Goal: Transaction & Acquisition: Purchase product/service

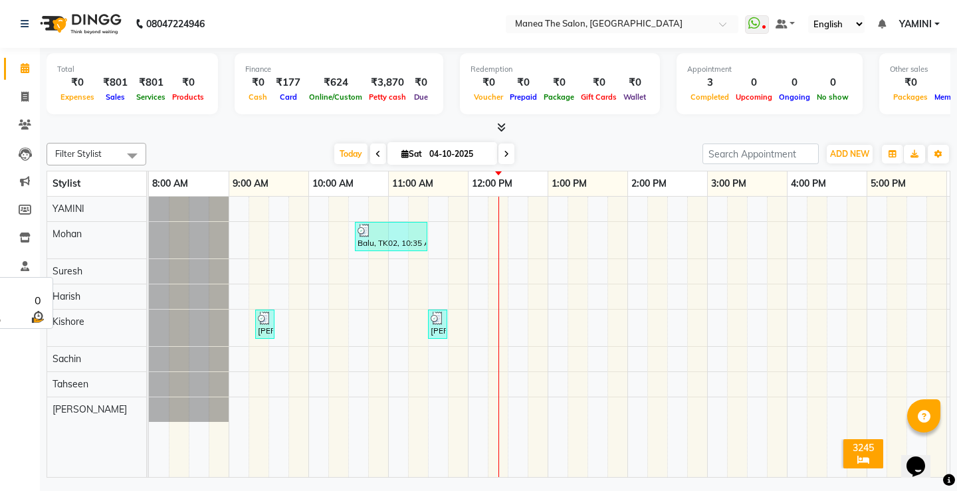
click at [66, 269] on span "Suresh" at bounding box center [68, 271] width 30 height 12
click at [19, 61] on span at bounding box center [24, 68] width 23 height 15
click at [20, 94] on span at bounding box center [24, 97] width 23 height 15
select select "service"
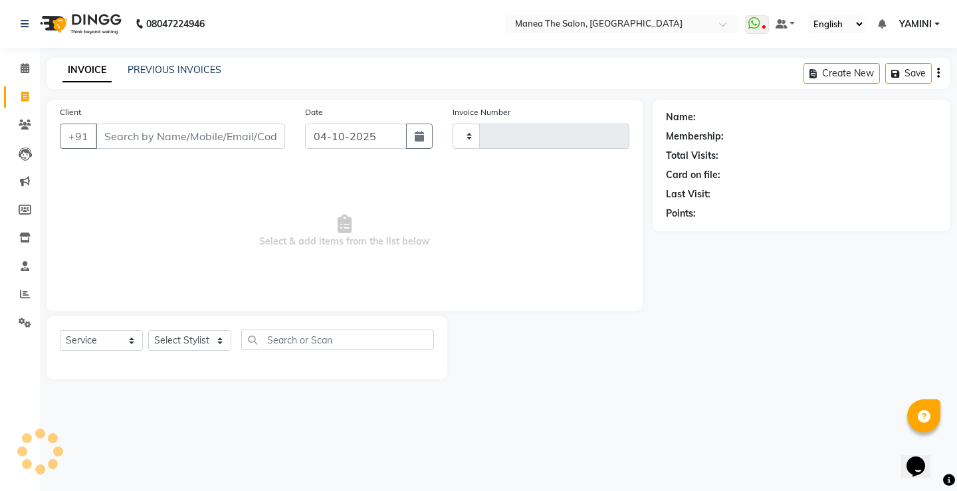
type input "0329"
select select "8986"
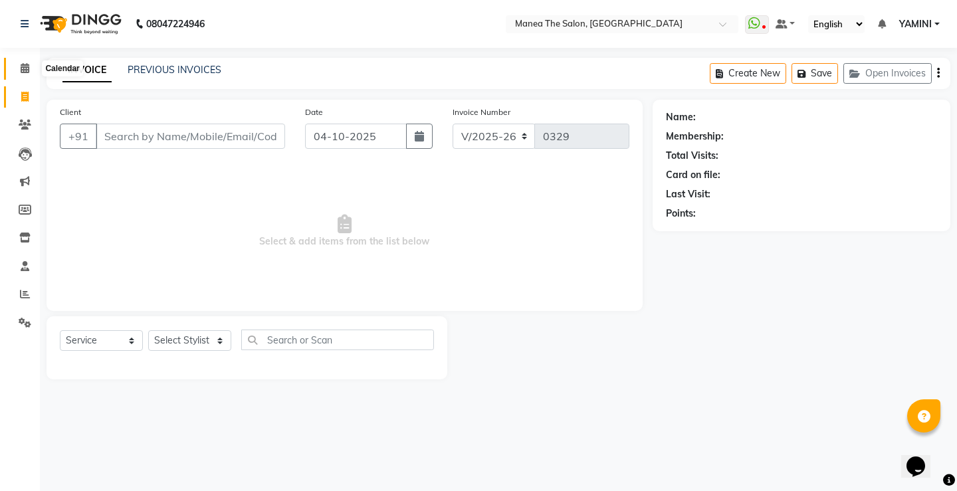
click at [25, 70] on icon at bounding box center [25, 68] width 9 height 10
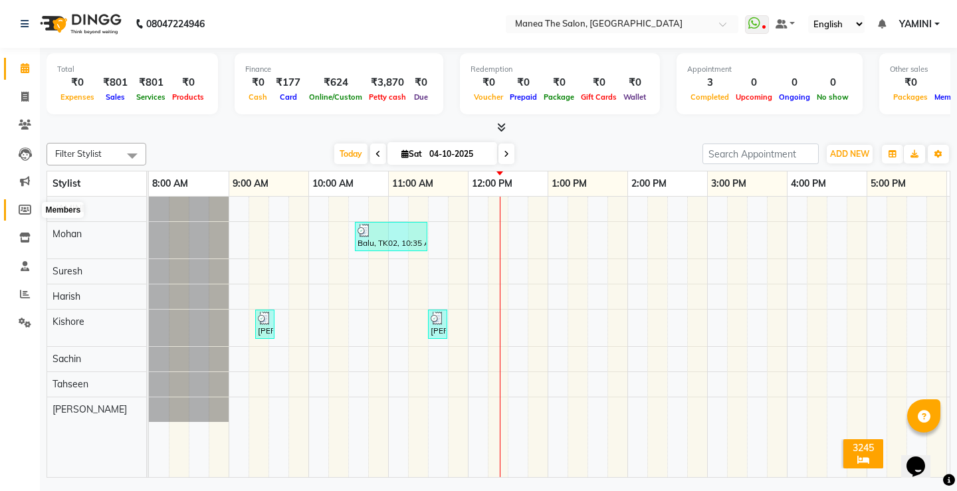
click at [29, 211] on icon at bounding box center [25, 210] width 13 height 10
select select
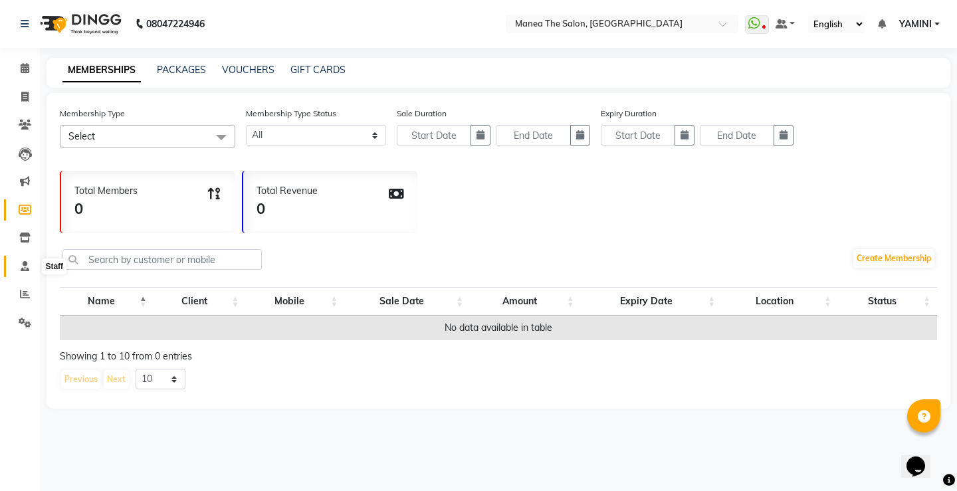
click at [24, 264] on icon at bounding box center [25, 266] width 9 height 10
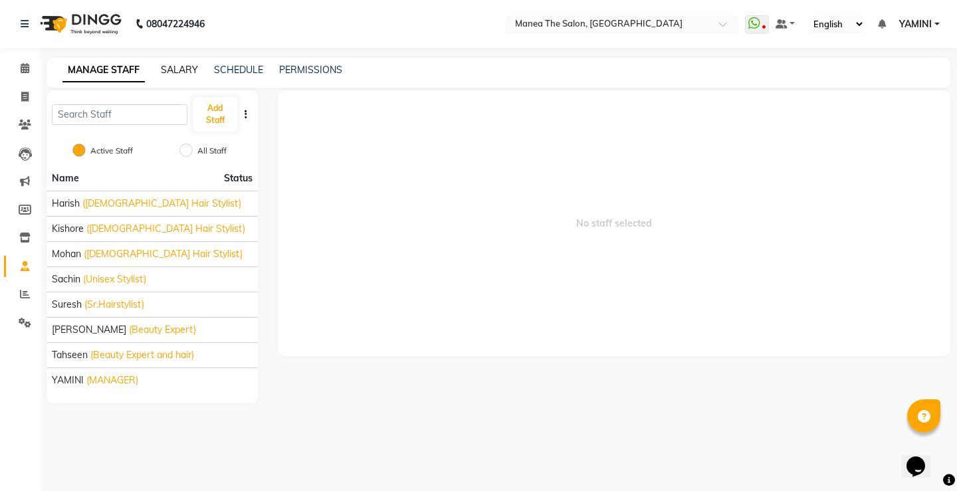
click at [182, 67] on link "SALARY" at bounding box center [179, 70] width 37 height 12
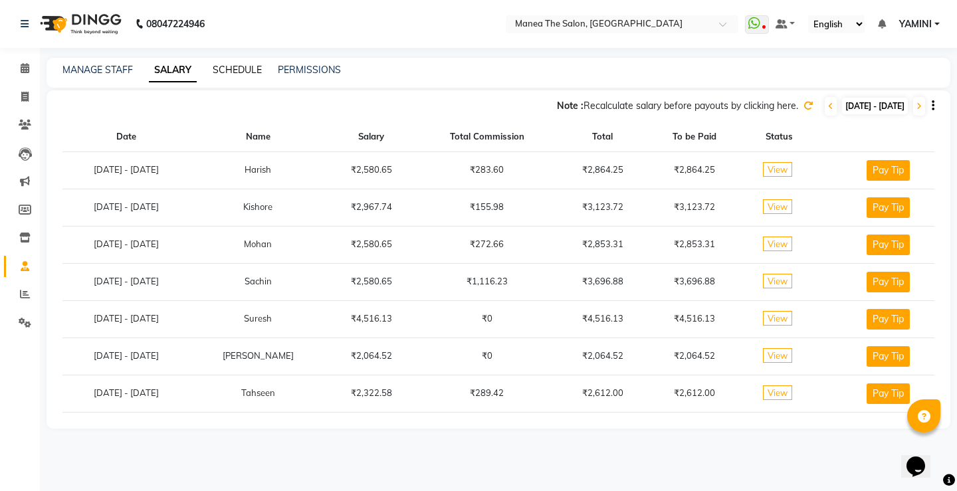
click at [231, 68] on link "SCHEDULE" at bounding box center [237, 70] width 49 height 12
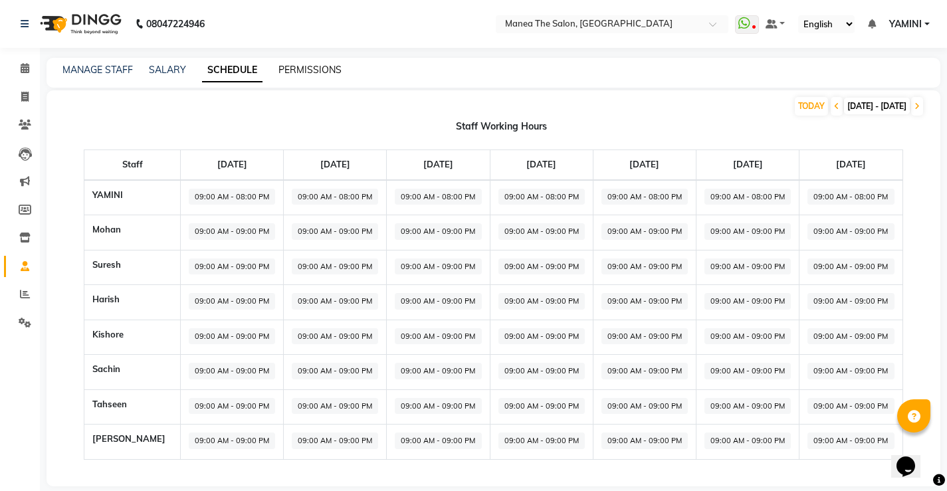
click at [322, 66] on link "PERMISSIONS" at bounding box center [310, 70] width 63 height 12
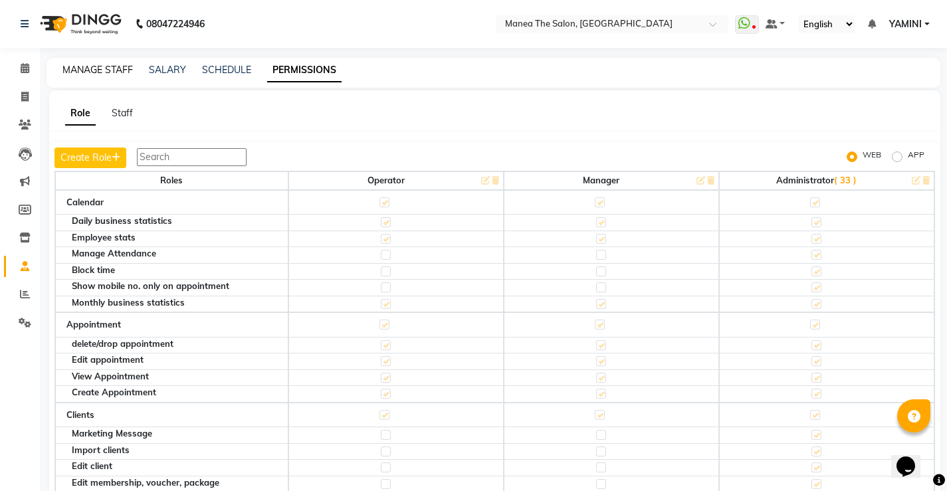
click at [89, 70] on link "MANAGE STAFF" at bounding box center [97, 70] width 70 height 12
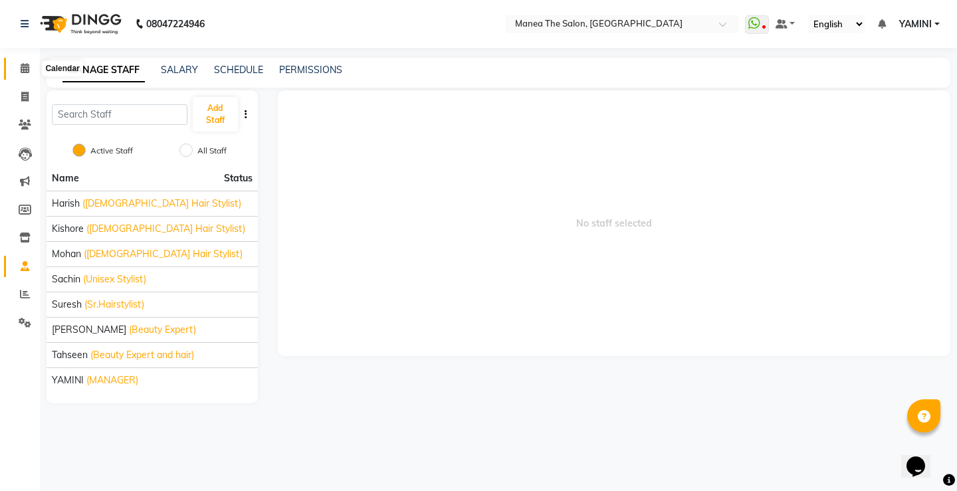
click at [27, 65] on icon at bounding box center [25, 68] width 9 height 10
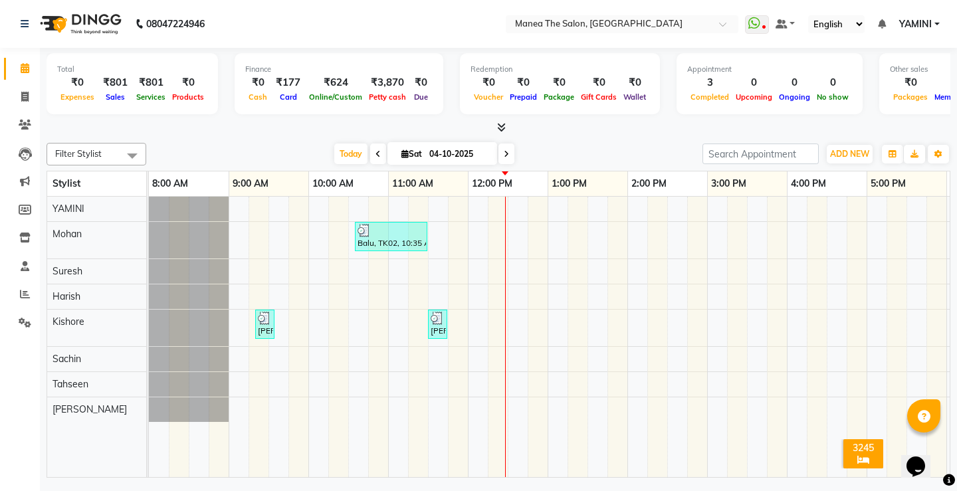
click at [132, 151] on span at bounding box center [132, 155] width 27 height 25
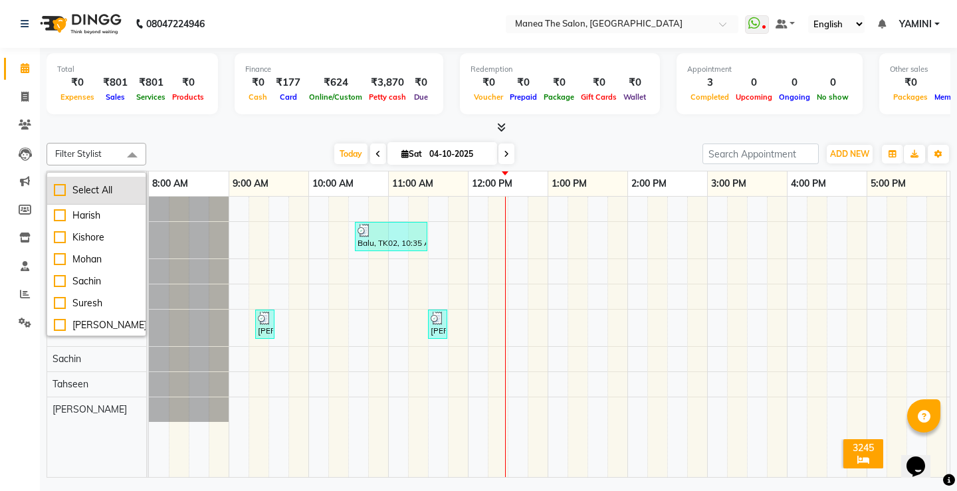
click at [60, 192] on div "Select All" at bounding box center [96, 190] width 85 height 14
checkbox input "true"
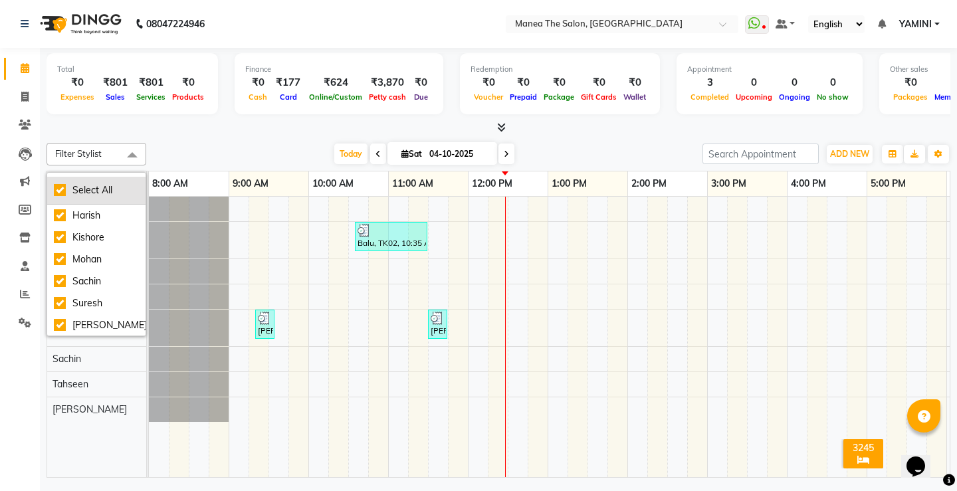
checkbox input "true"
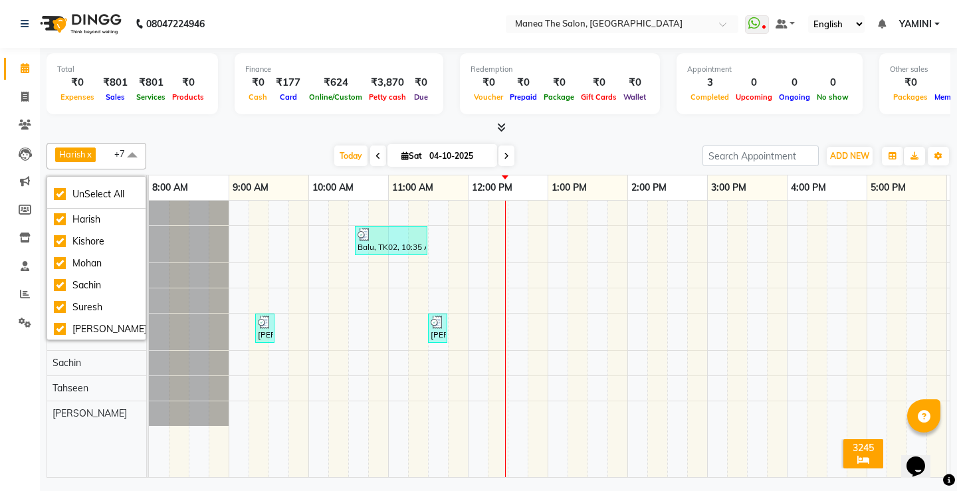
click at [130, 152] on span at bounding box center [132, 155] width 27 height 25
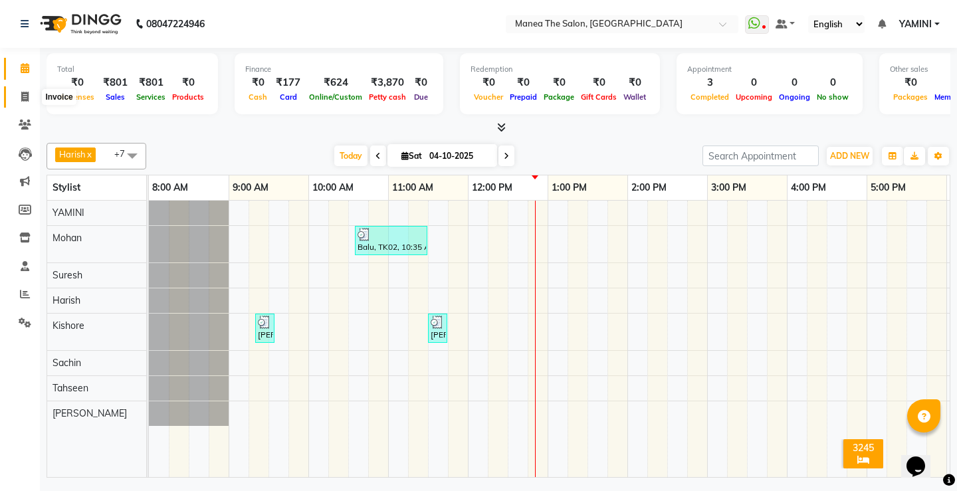
click at [31, 95] on span at bounding box center [24, 97] width 23 height 15
select select "service"
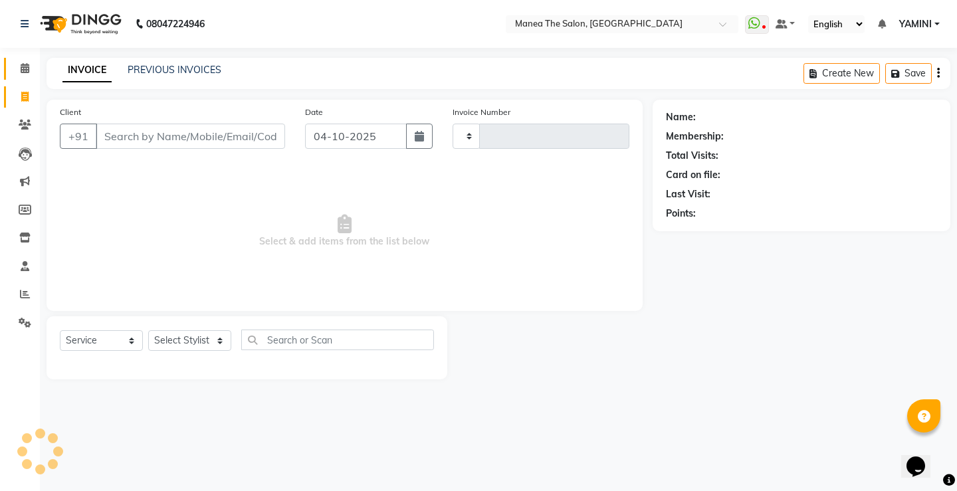
type input "0329"
select select "8986"
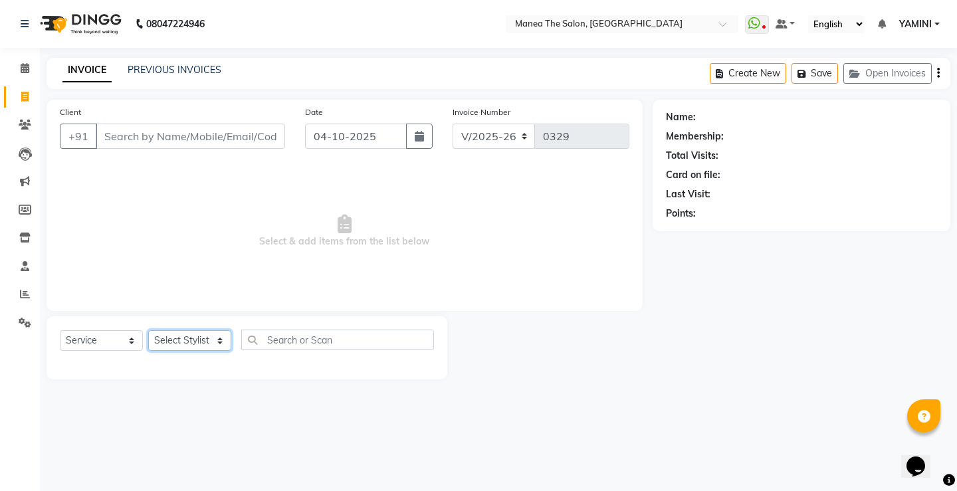
click at [180, 349] on select "Select Stylist [PERSON_NAME] [PERSON_NAME] Sachin [PERSON_NAME] [PERSON_NAME]" at bounding box center [189, 340] width 83 height 21
select select "91014"
click at [148, 330] on select "Select Stylist [PERSON_NAME] [PERSON_NAME] Sachin [PERSON_NAME] [PERSON_NAME]" at bounding box center [189, 340] width 83 height 21
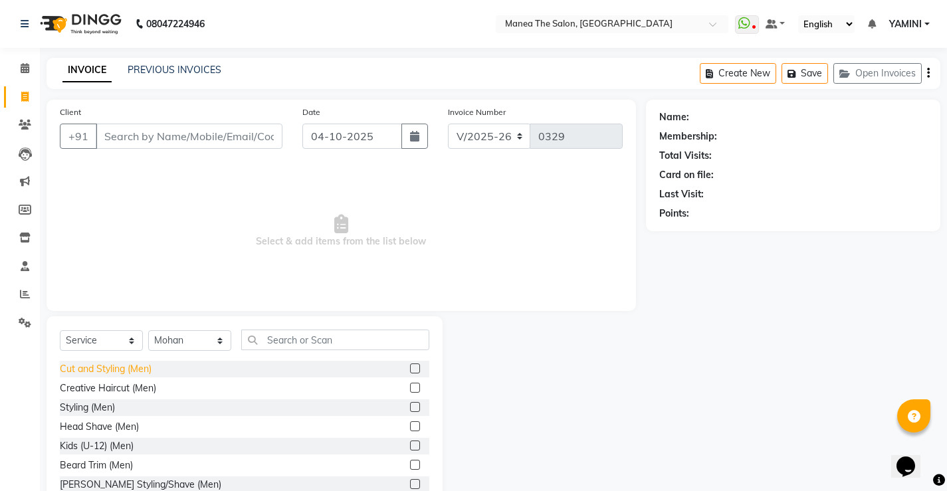
click at [119, 375] on div "Cut and Styling (Men)" at bounding box center [106, 369] width 92 height 14
checkbox input "false"
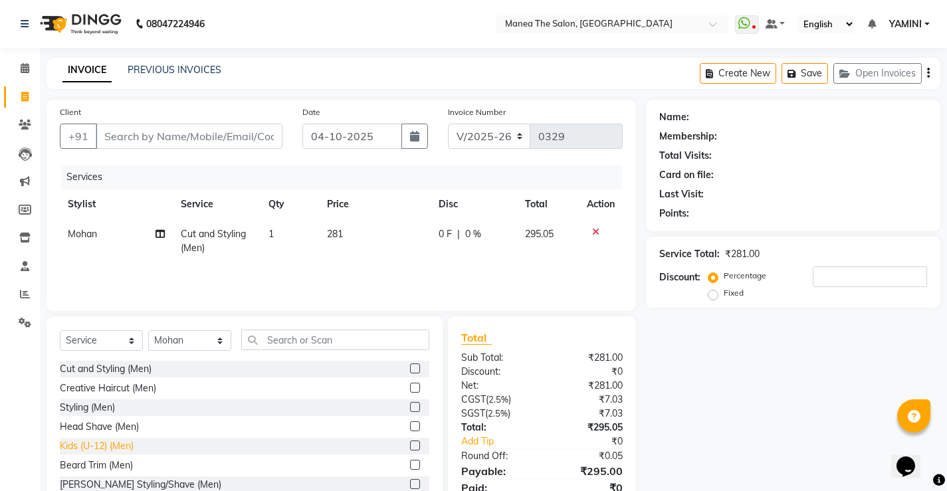
click at [118, 447] on div "Kids (U-12) (Men)" at bounding box center [97, 446] width 74 height 14
checkbox input "false"
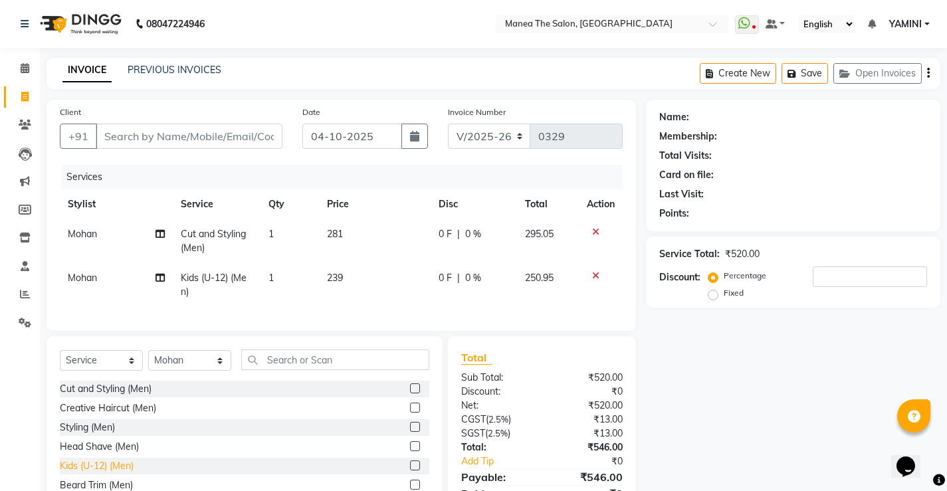
scroll to position [66, 0]
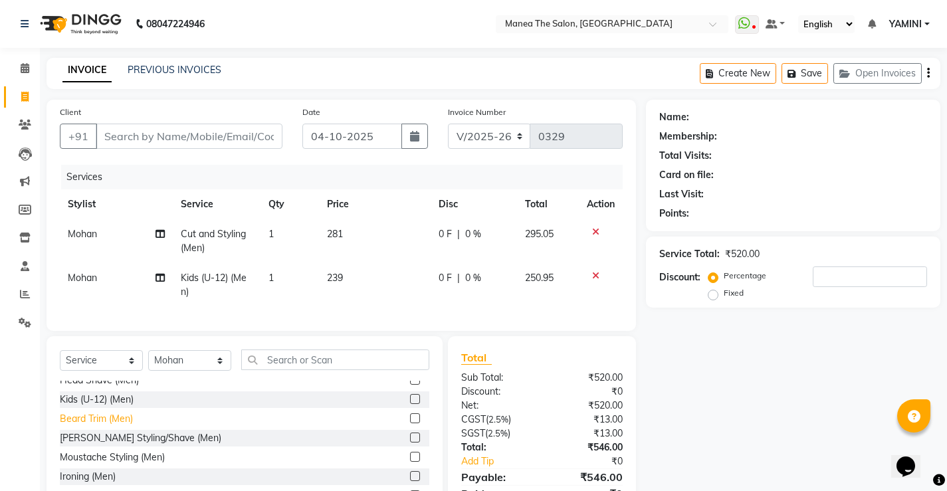
click at [118, 426] on div "Beard Trim (Men)" at bounding box center [96, 419] width 73 height 14
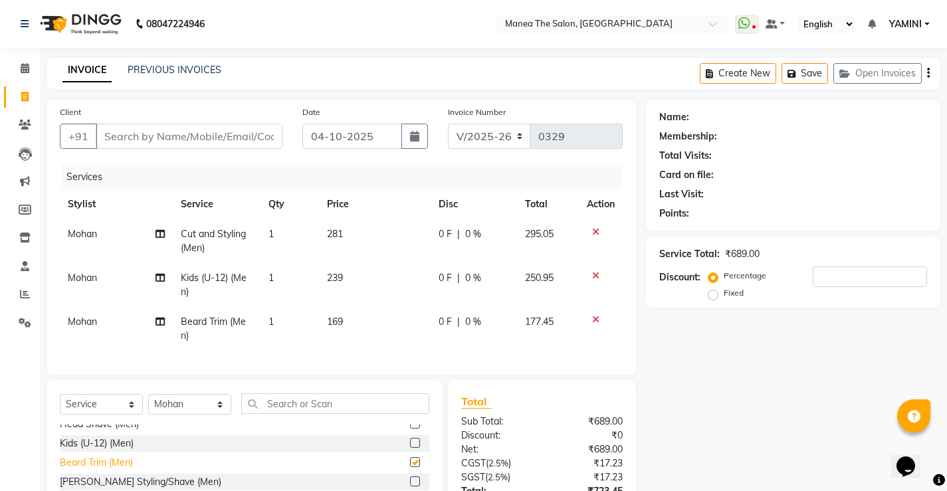
checkbox input "false"
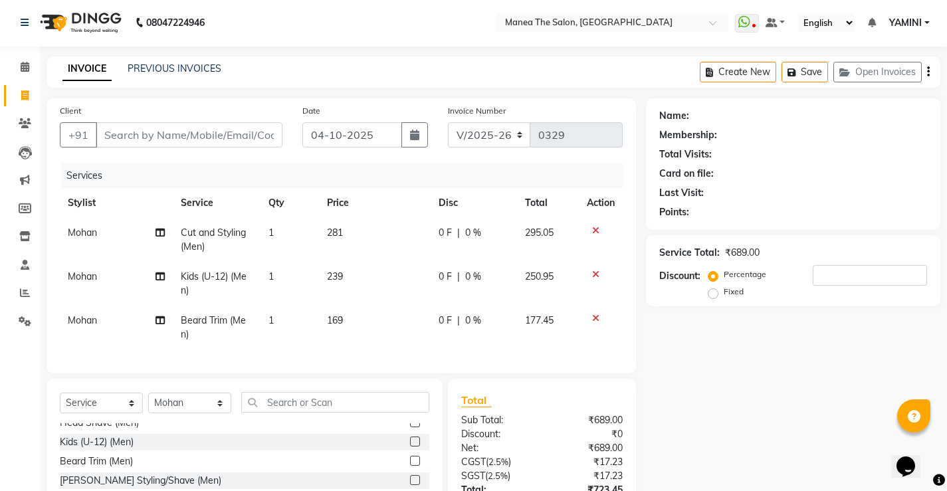
scroll to position [0, 0]
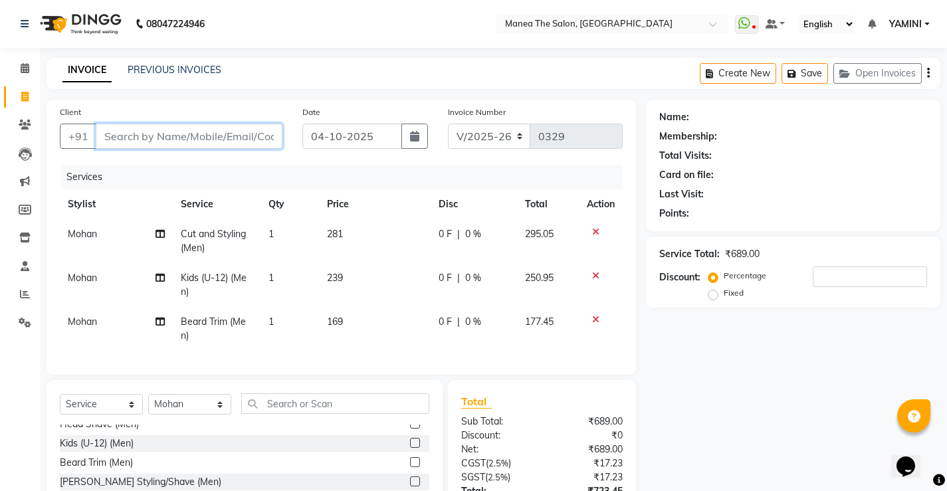
click at [140, 125] on input "Client" at bounding box center [189, 136] width 187 height 25
type input "9"
type input "0"
type input "9182630338"
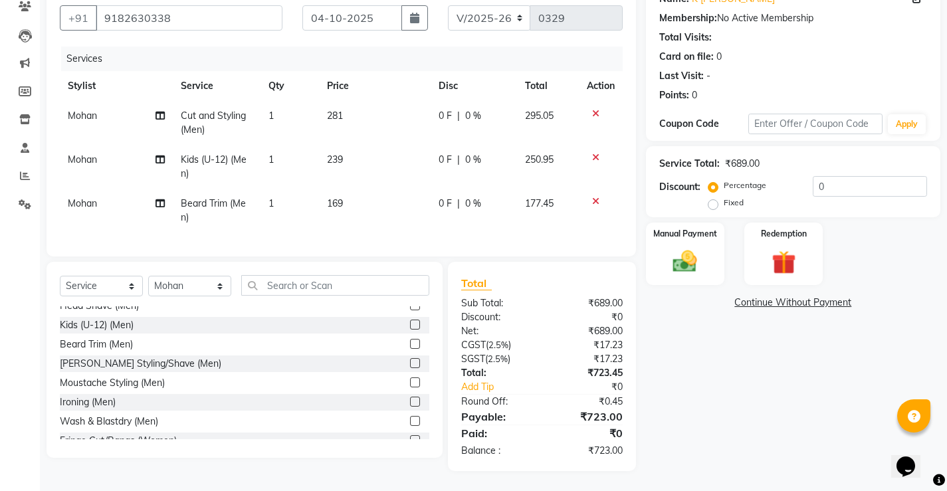
scroll to position [128, 0]
click at [693, 249] on img at bounding box center [685, 261] width 41 height 29
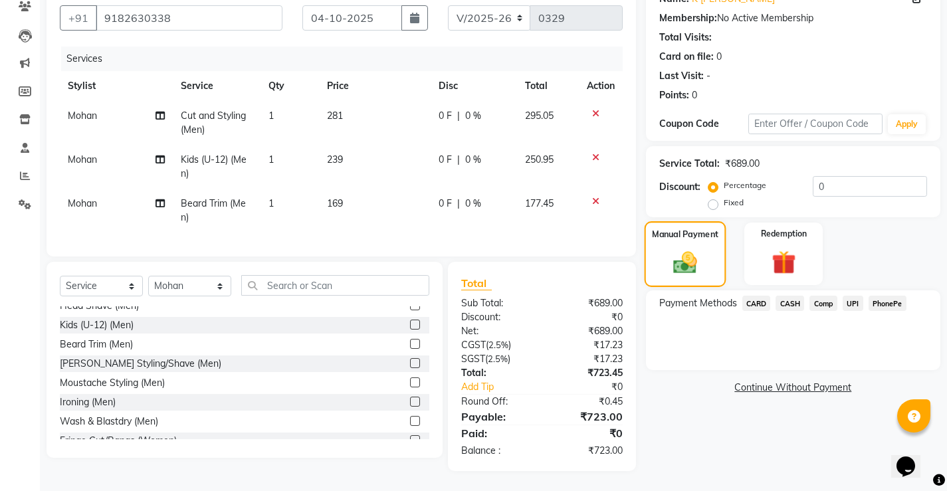
click at [693, 249] on img at bounding box center [685, 262] width 39 height 27
click at [890, 296] on span "PhonePe" at bounding box center [888, 303] width 38 height 15
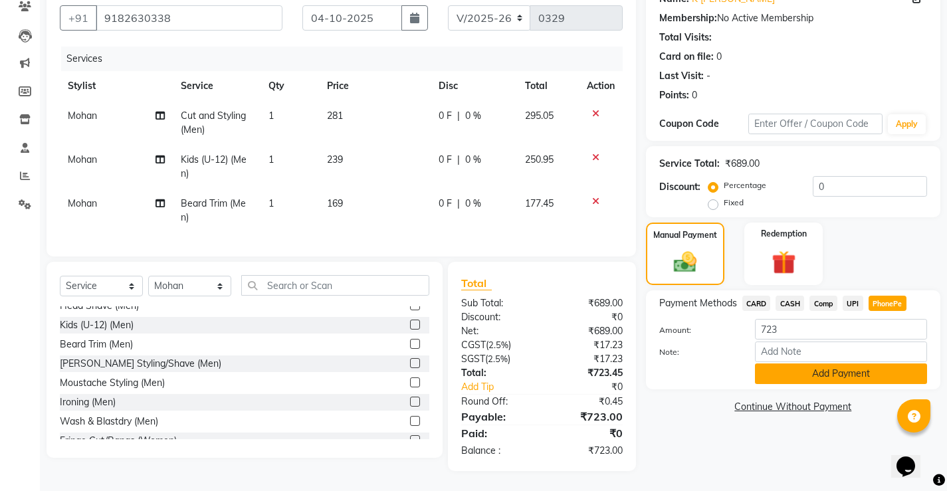
click at [783, 364] on button "Add Payment" at bounding box center [841, 374] width 172 height 21
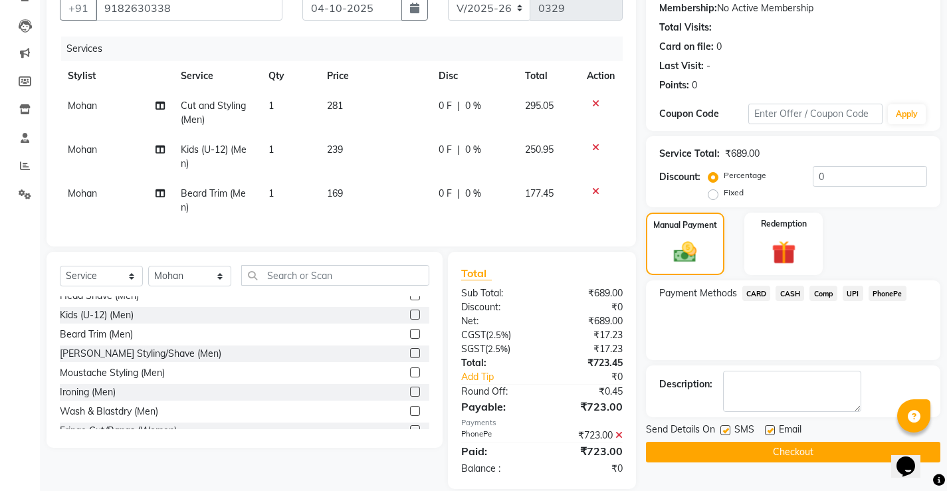
click at [732, 424] on div "SMS" at bounding box center [743, 431] width 45 height 17
click at [724, 427] on label at bounding box center [726, 430] width 10 height 10
click at [724, 427] on input "checkbox" at bounding box center [725, 431] width 9 height 9
checkbox input "false"
click at [771, 428] on label at bounding box center [770, 430] width 10 height 10
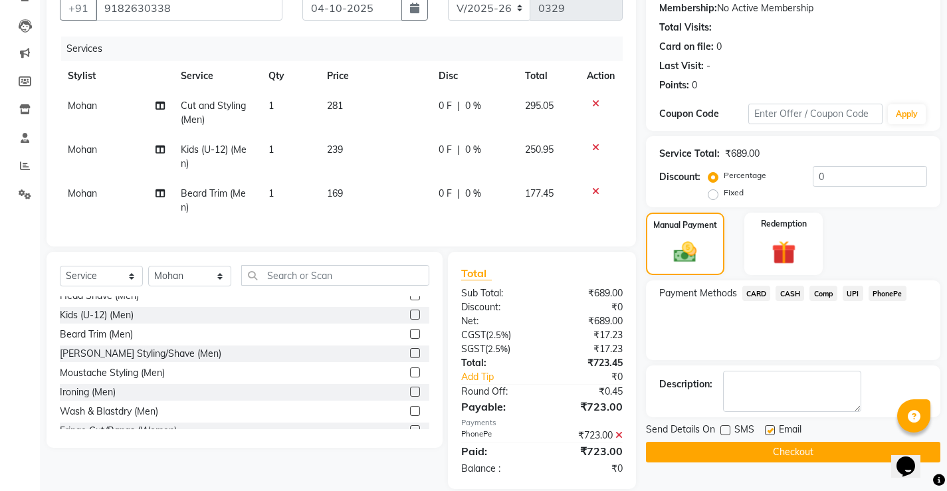
click at [771, 428] on input "checkbox" at bounding box center [769, 431] width 9 height 9
checkbox input "false"
click at [769, 449] on button "Checkout" at bounding box center [793, 452] width 295 height 21
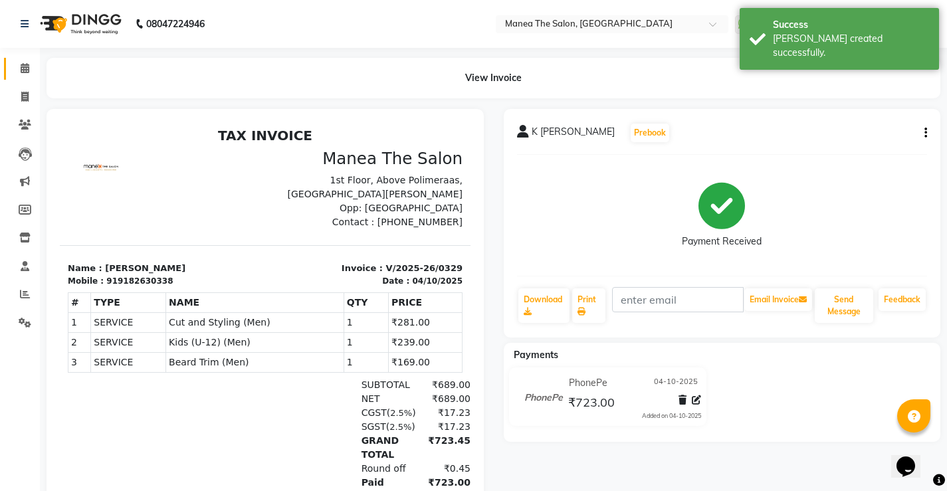
click at [28, 77] on link "Calendar" at bounding box center [20, 69] width 32 height 22
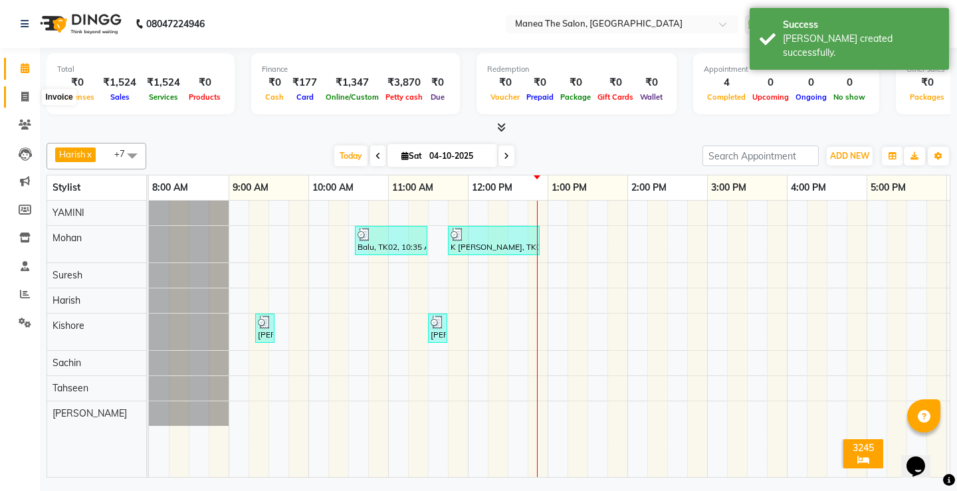
click at [21, 99] on icon at bounding box center [24, 97] width 7 height 10
select select "8986"
select select "service"
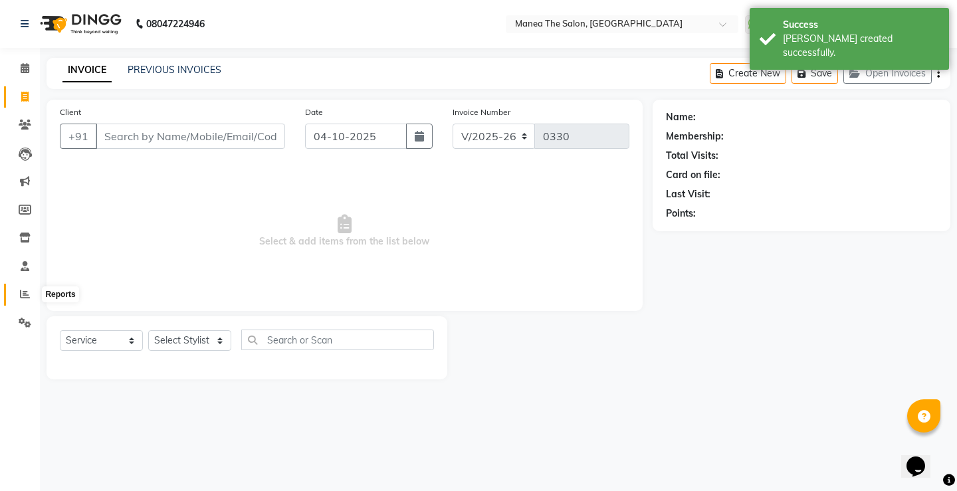
click at [20, 293] on icon at bounding box center [25, 294] width 10 height 10
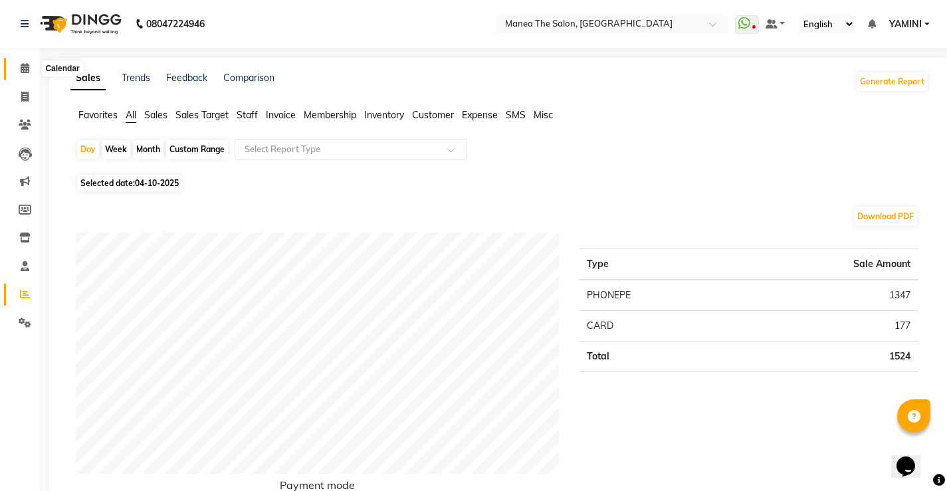
drag, startPoint x: 20, startPoint y: 76, endPoint x: 35, endPoint y: 1, distance: 76.7
click at [20, 75] on span at bounding box center [24, 68] width 23 height 15
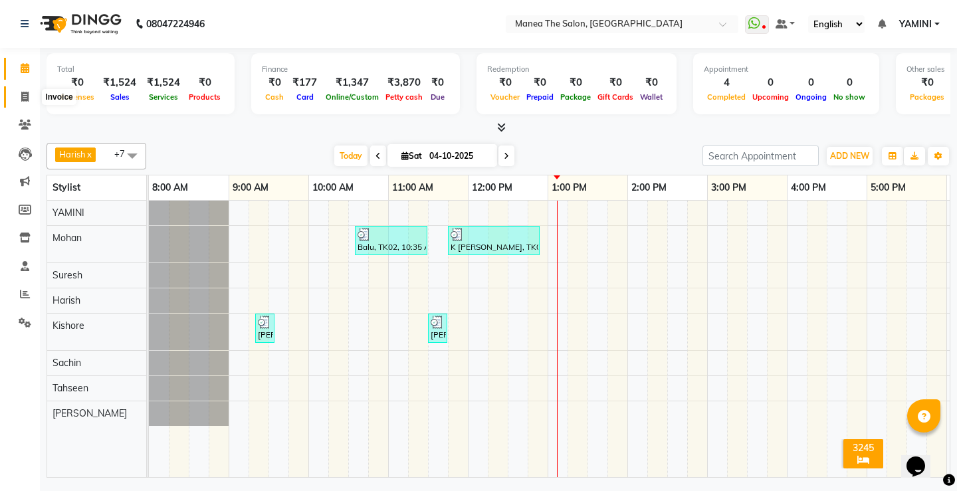
click at [25, 94] on icon at bounding box center [24, 97] width 7 height 10
select select "8986"
select select "service"
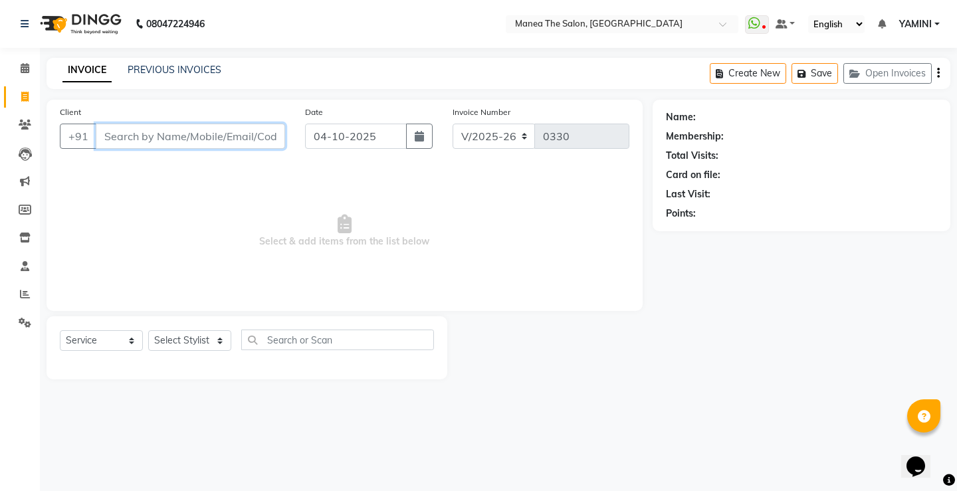
click at [104, 136] on input "Client" at bounding box center [190, 136] width 189 height 25
click at [128, 139] on input "Client" at bounding box center [190, 136] width 189 height 25
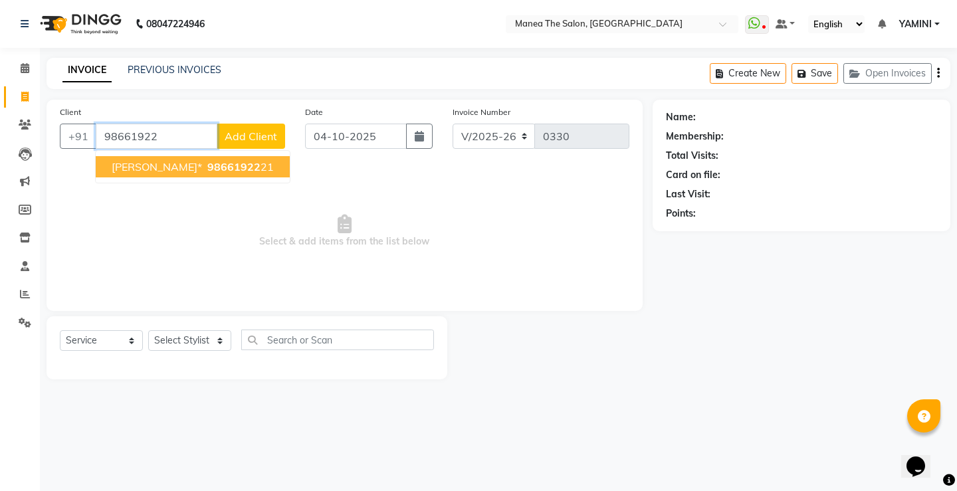
click at [207, 163] on span "98661922" at bounding box center [233, 166] width 53 height 13
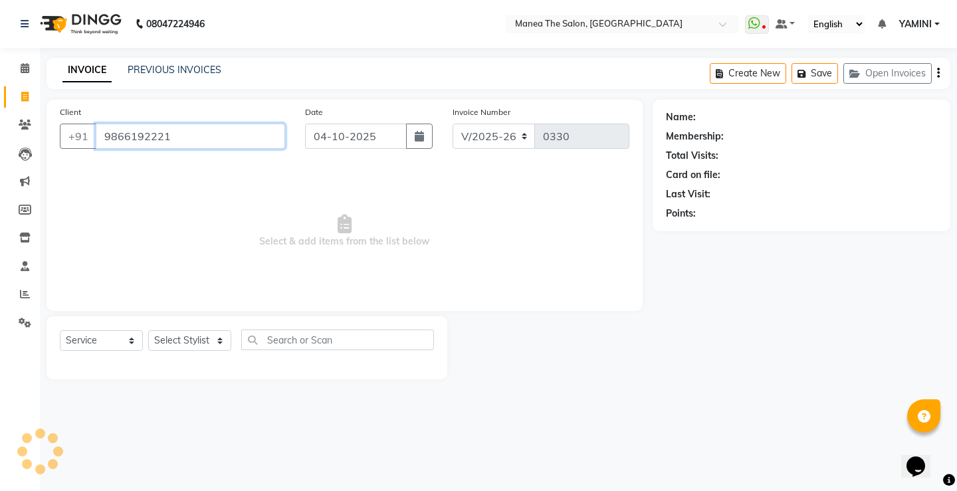
type input "9866192221"
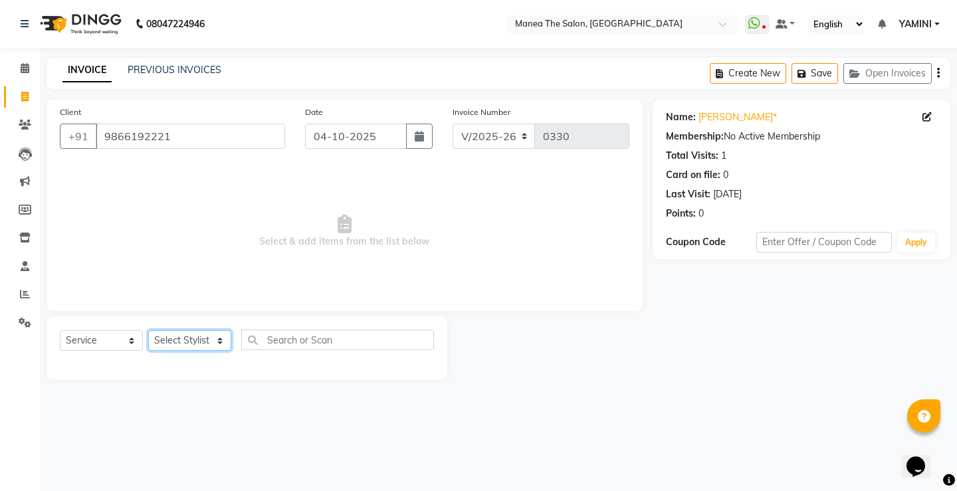
click at [175, 336] on select "Select Stylist [PERSON_NAME] [PERSON_NAME] Sachin [PERSON_NAME] [PERSON_NAME]" at bounding box center [189, 340] width 83 height 21
select select "91015"
click at [148, 330] on select "Select Stylist [PERSON_NAME] [PERSON_NAME] Sachin [PERSON_NAME] [PERSON_NAME]" at bounding box center [189, 340] width 83 height 21
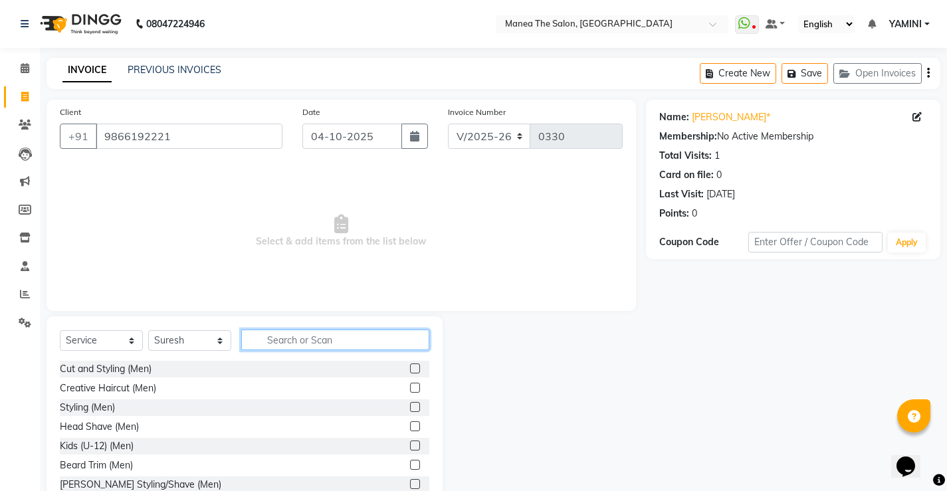
click at [267, 338] on input "text" at bounding box center [335, 340] width 188 height 21
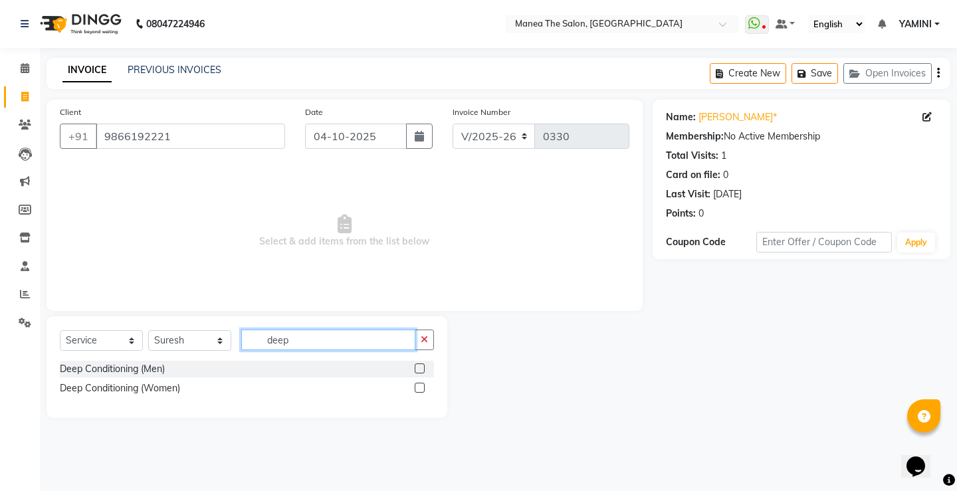
type input "deep"
click at [418, 388] on label at bounding box center [420, 388] width 10 height 10
click at [418, 388] on input "checkbox" at bounding box center [419, 388] width 9 height 9
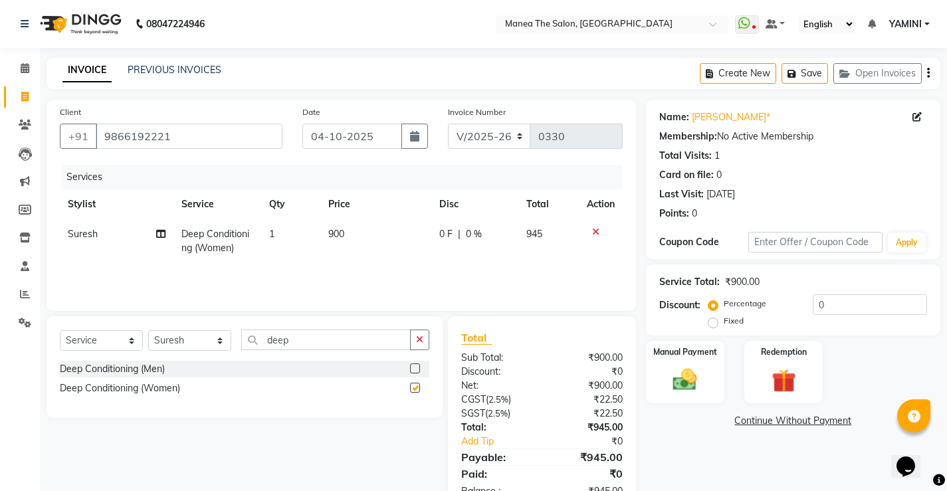
checkbox input "false"
click at [814, 304] on input "0" at bounding box center [870, 305] width 114 height 21
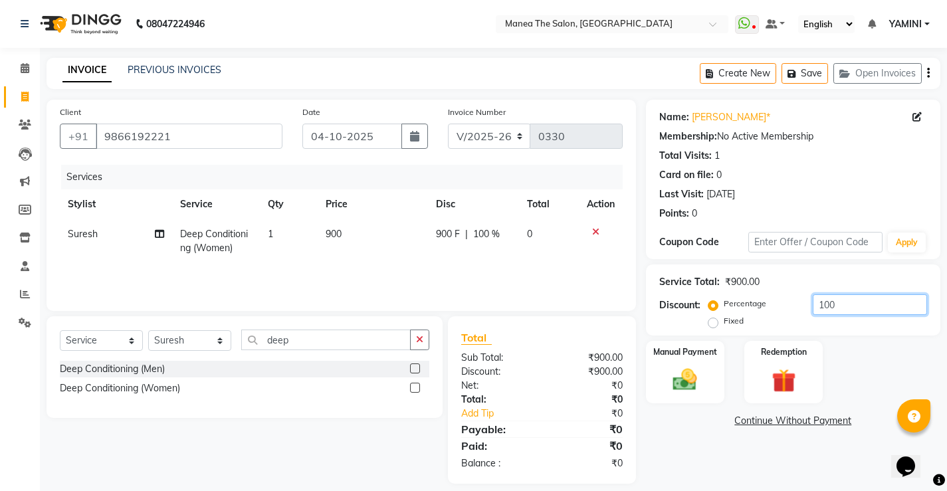
click at [834, 303] on input "100" at bounding box center [870, 305] width 114 height 21
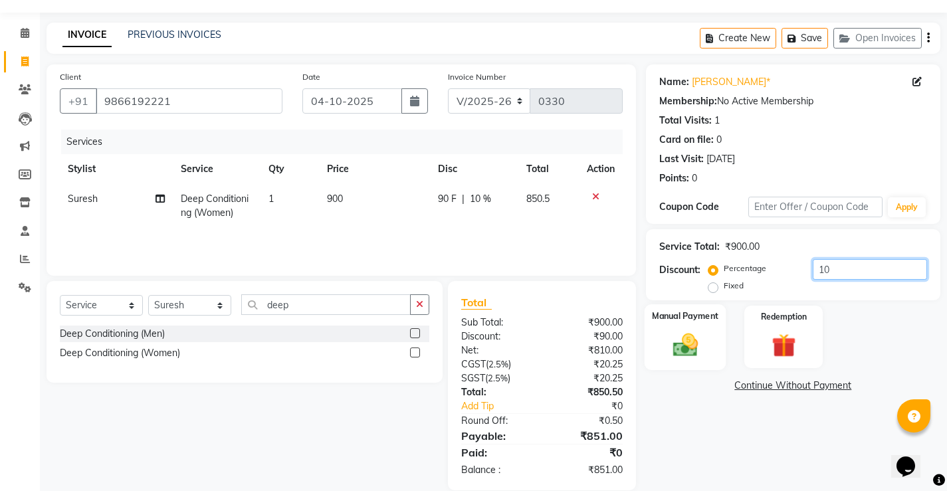
scroll to position [55, 0]
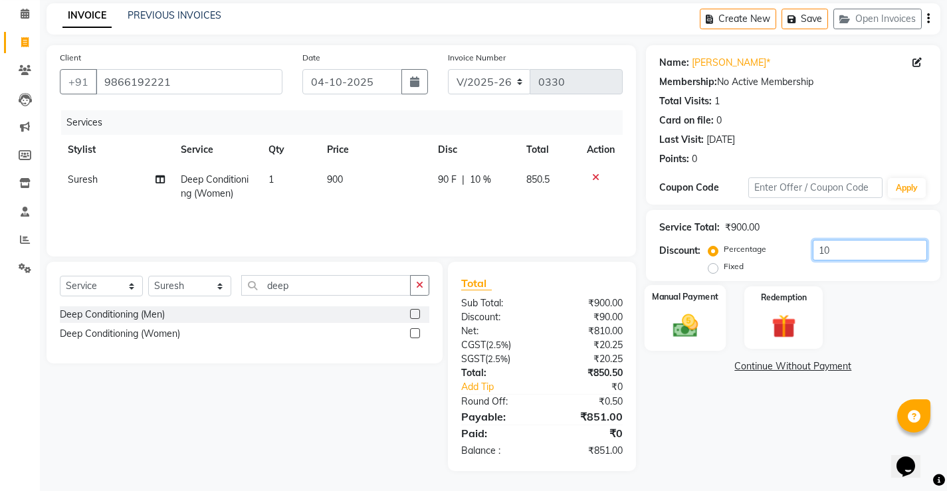
type input "10"
click at [691, 315] on img at bounding box center [685, 325] width 41 height 29
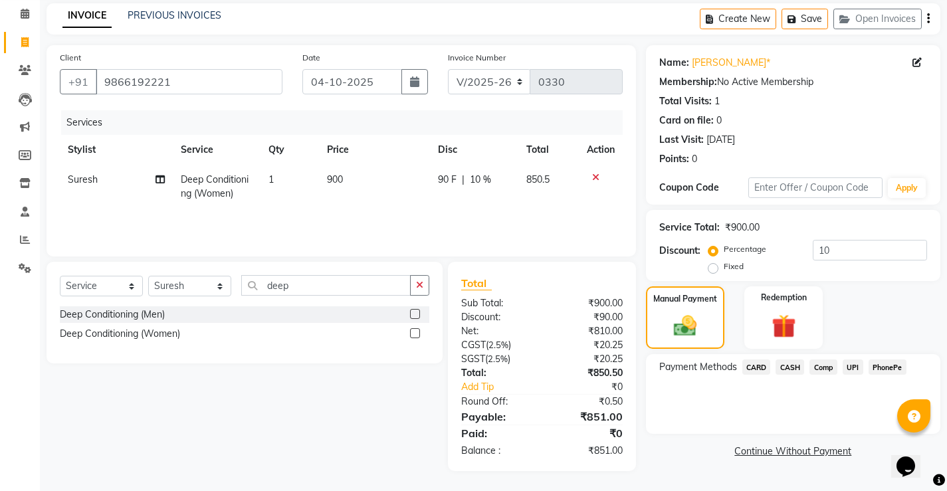
click at [758, 367] on span "CARD" at bounding box center [757, 367] width 29 height 15
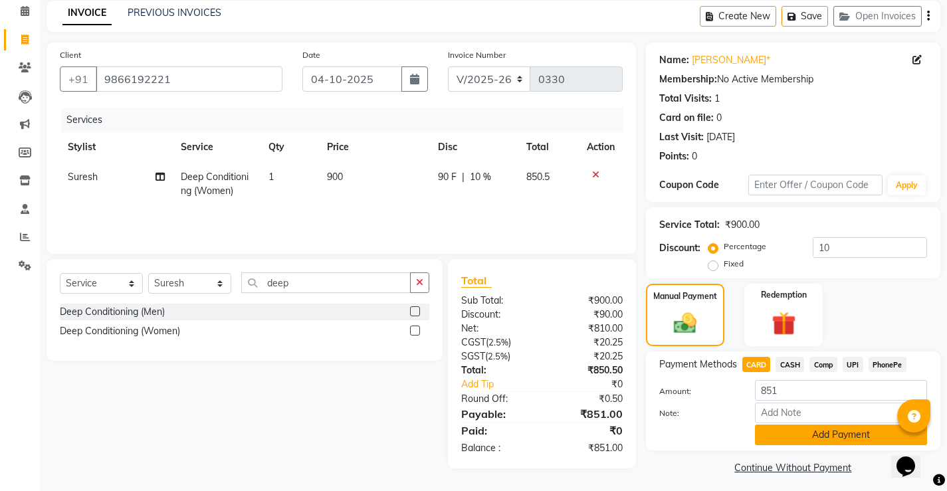
scroll to position [64, 0]
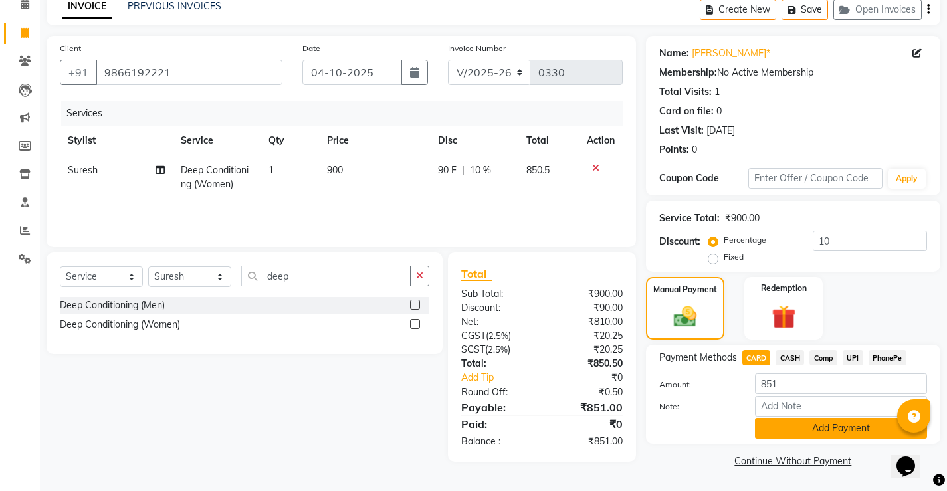
click at [793, 420] on button "Add Payment" at bounding box center [841, 428] width 172 height 21
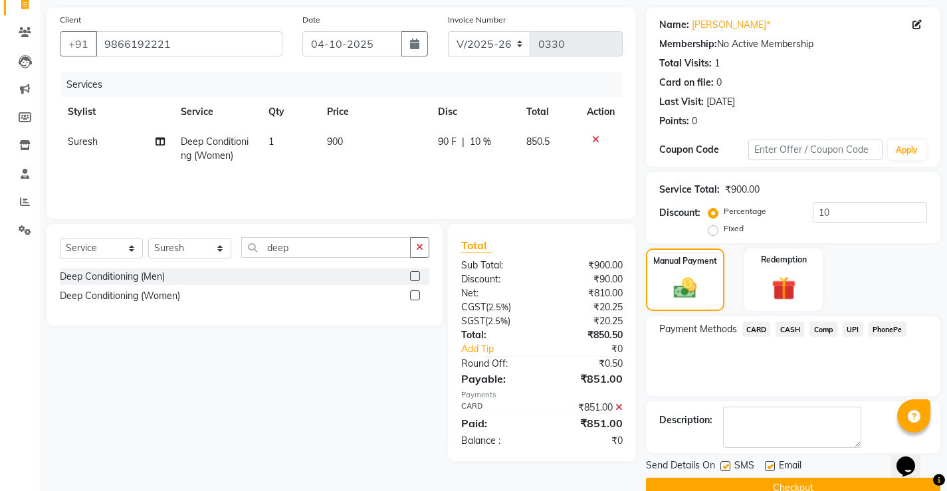
scroll to position [120, 0]
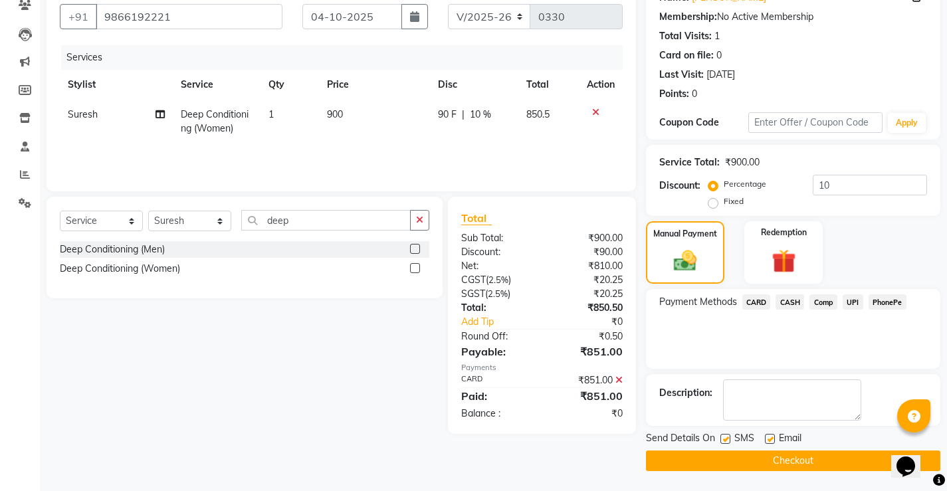
click at [769, 454] on button "Checkout" at bounding box center [793, 461] width 295 height 21
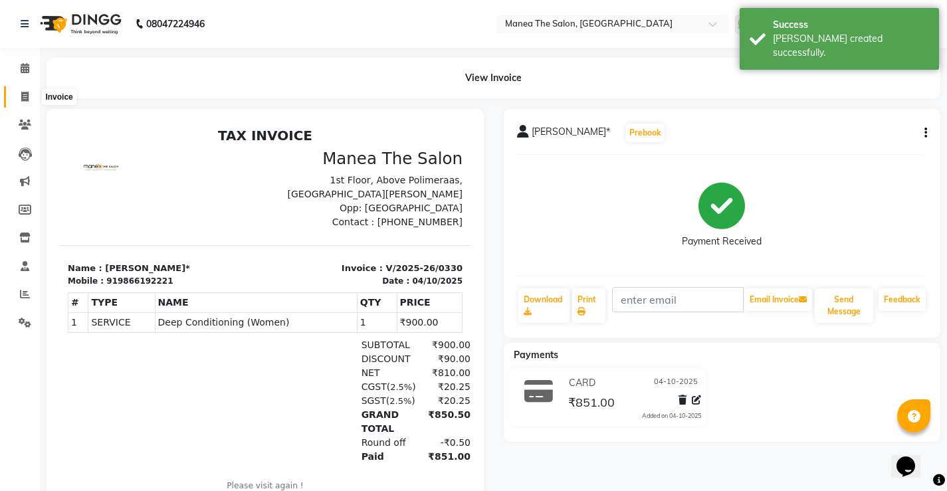
click at [23, 92] on icon at bounding box center [24, 97] width 7 height 10
select select "service"
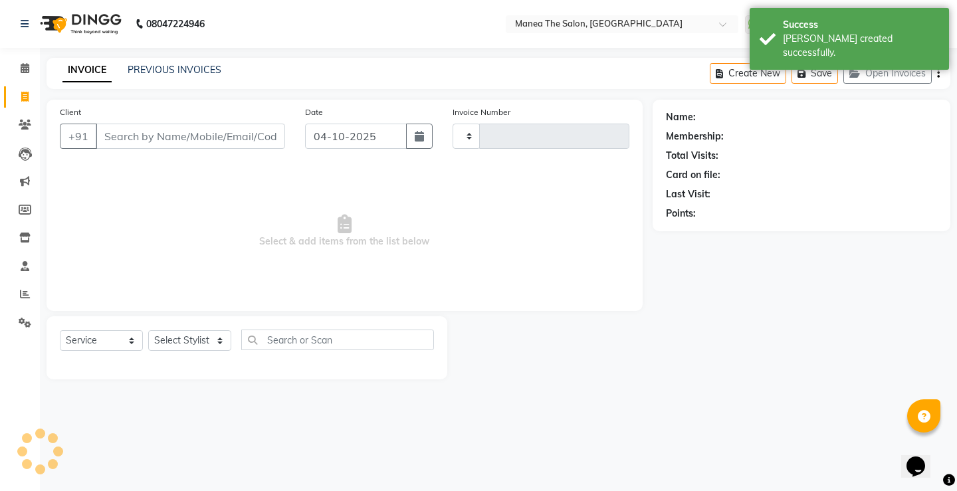
type input "0331"
select select "8986"
click at [160, 68] on link "PREVIOUS INVOICES" at bounding box center [175, 70] width 94 height 12
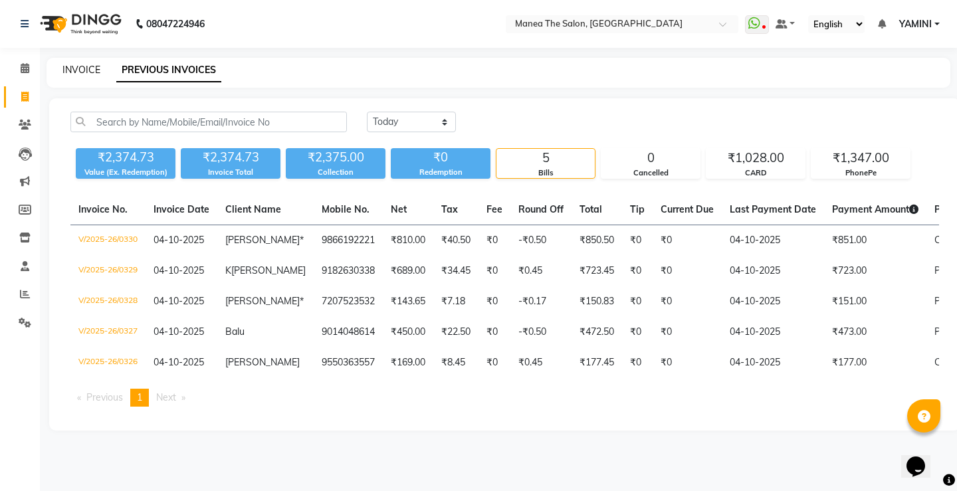
click at [77, 66] on link "INVOICE" at bounding box center [81, 70] width 38 height 12
select select "8986"
select select "service"
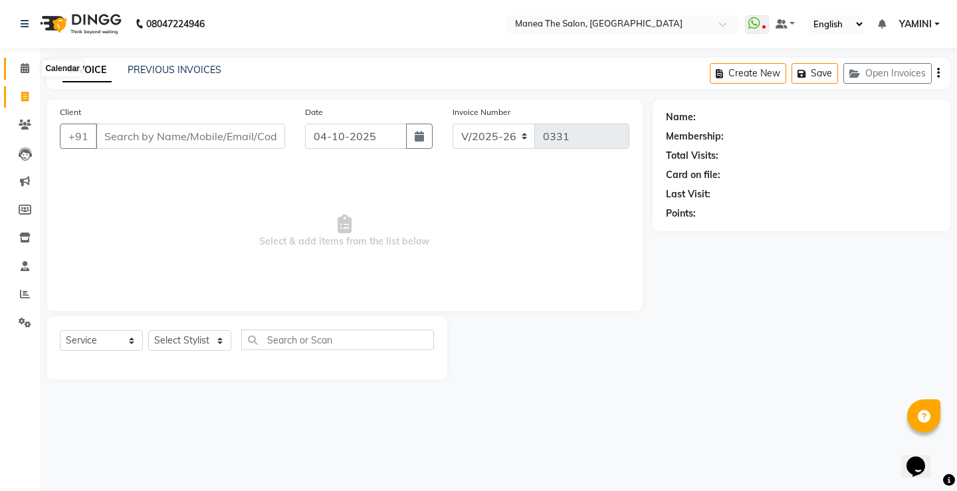
click at [22, 72] on icon at bounding box center [25, 68] width 9 height 10
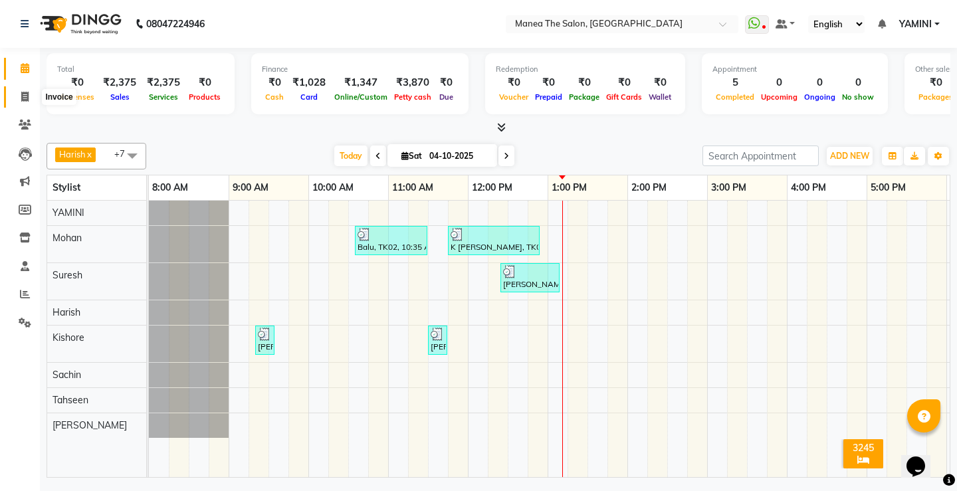
click at [22, 95] on icon at bounding box center [24, 97] width 7 height 10
select select "service"
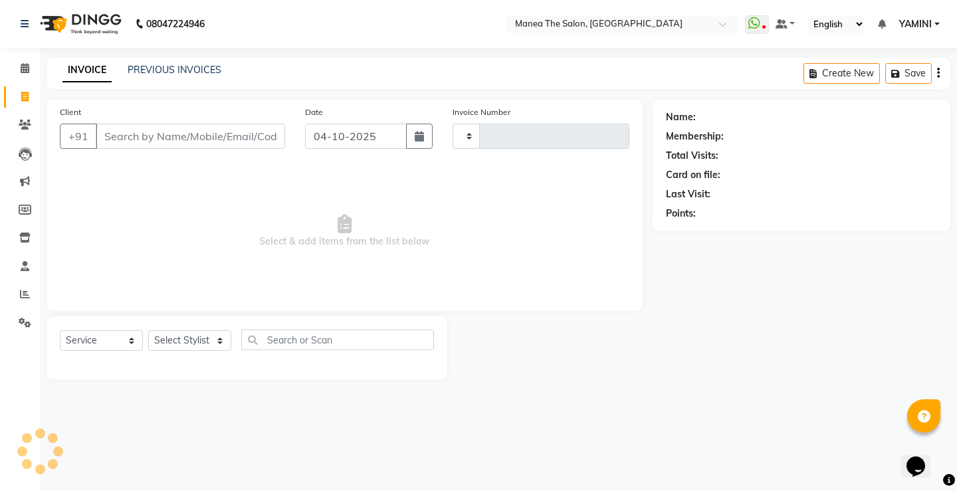
type input "0331"
select select "8986"
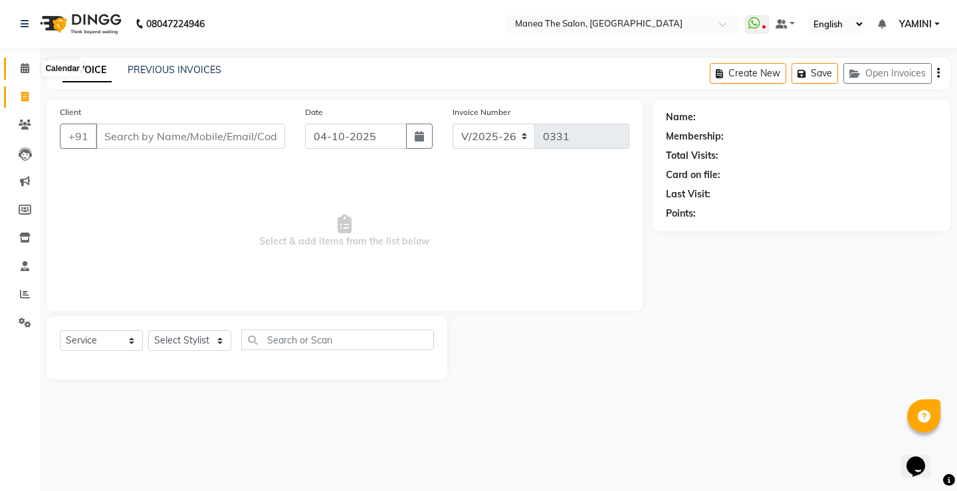
click at [26, 66] on icon at bounding box center [25, 68] width 9 height 10
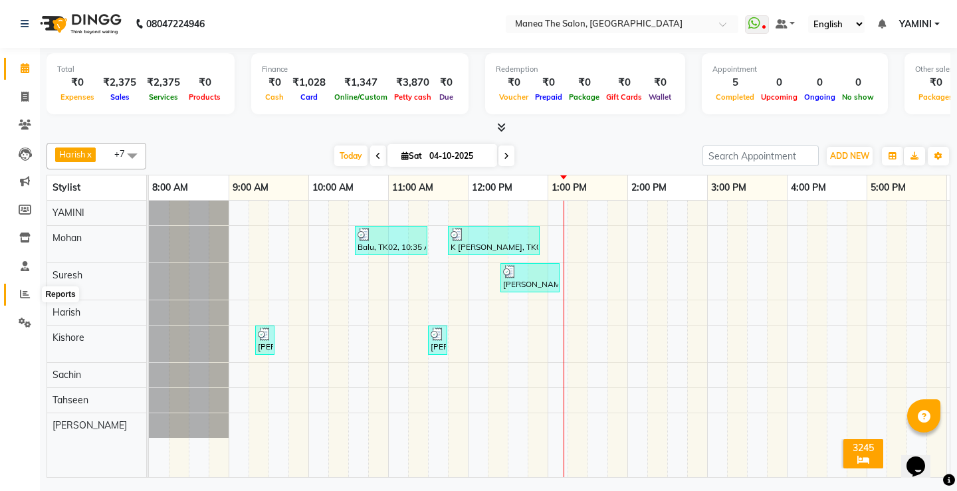
click at [27, 291] on icon at bounding box center [25, 294] width 10 height 10
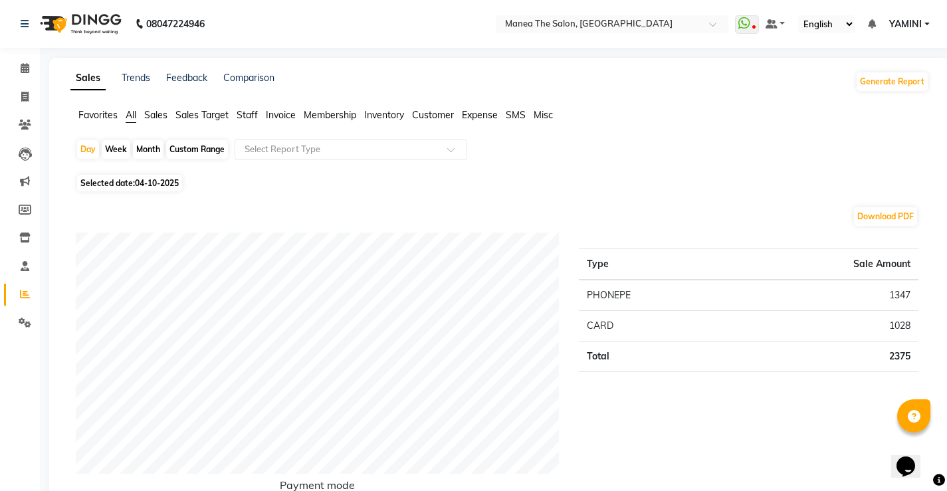
click at [153, 146] on div "Month" at bounding box center [148, 149] width 31 height 19
select select "10"
select select "2025"
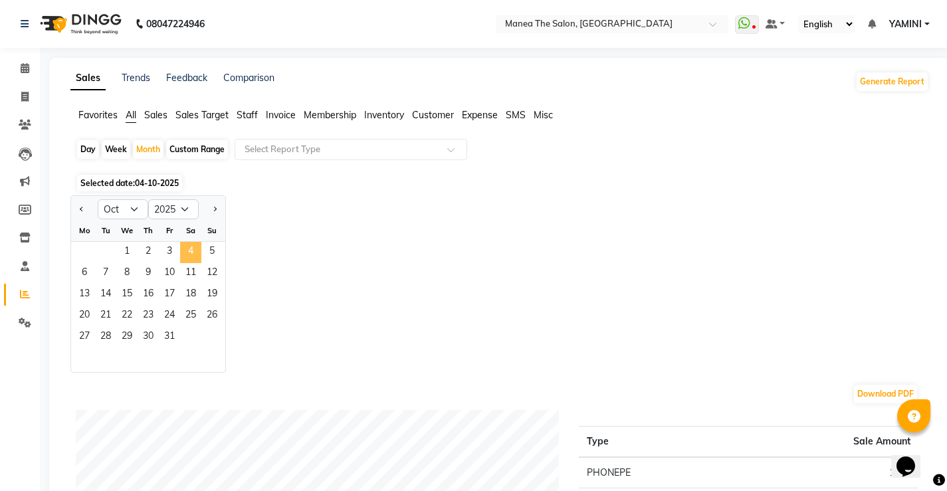
drag, startPoint x: 129, startPoint y: 251, endPoint x: 186, endPoint y: 250, distance: 57.2
click at [186, 250] on div "1 2 3 4 5" at bounding box center [148, 252] width 154 height 21
click at [451, 146] on div at bounding box center [350, 149] width 231 height 13
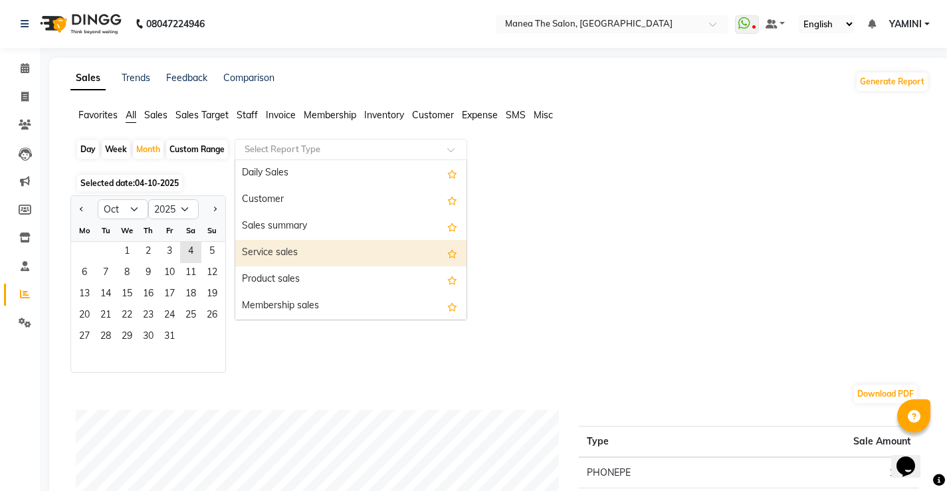
click at [298, 253] on div "Service sales" at bounding box center [350, 253] width 231 height 27
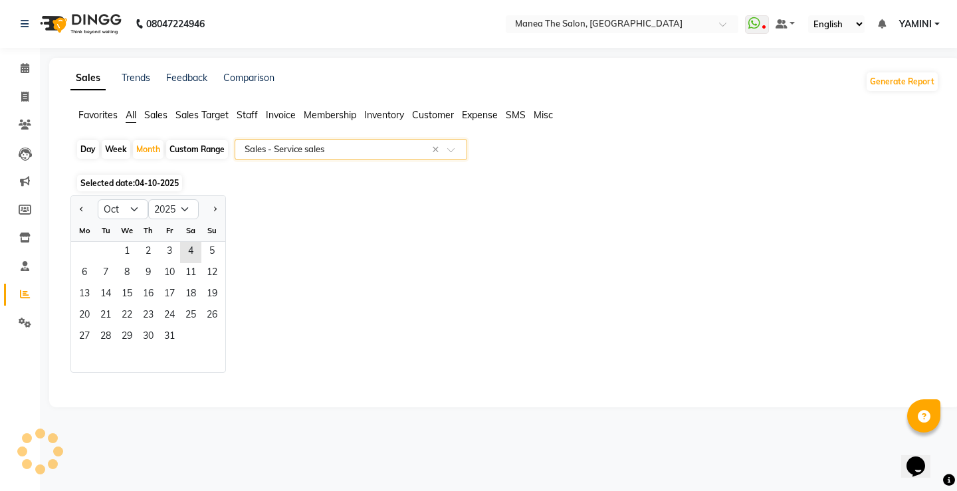
select select "full_report"
select select "csv"
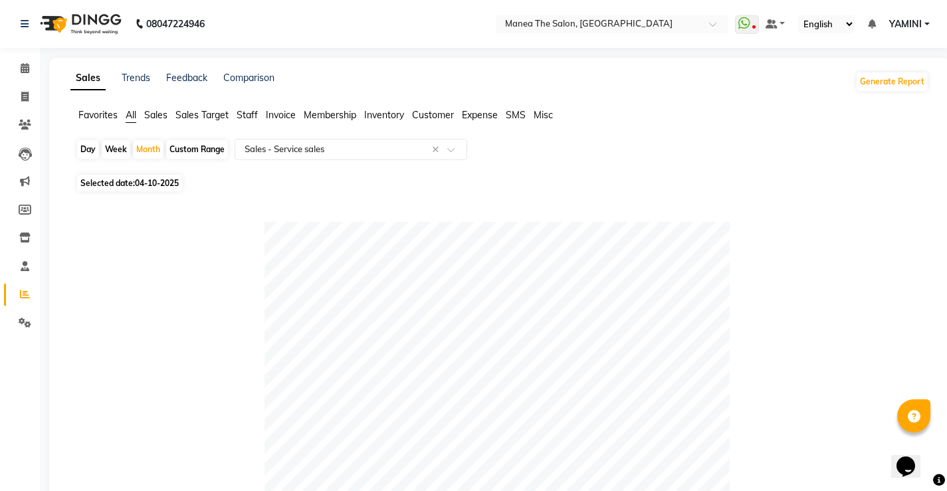
click at [198, 147] on div "Custom Range" at bounding box center [197, 149] width 62 height 19
select select "10"
select select "2025"
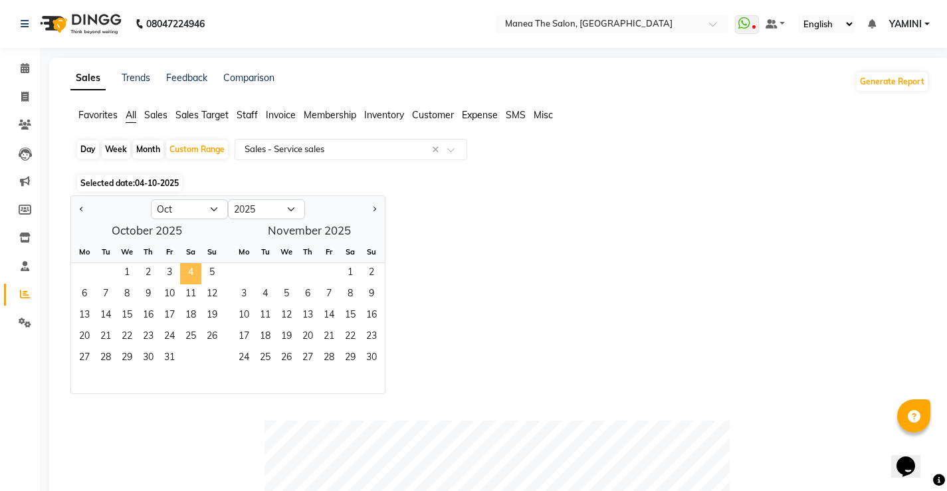
drag, startPoint x: 130, startPoint y: 269, endPoint x: 185, endPoint y: 267, distance: 55.9
click at [185, 267] on div "1 2 3 4 5" at bounding box center [147, 273] width 152 height 21
click at [189, 273] on span "4" at bounding box center [190, 273] width 21 height 21
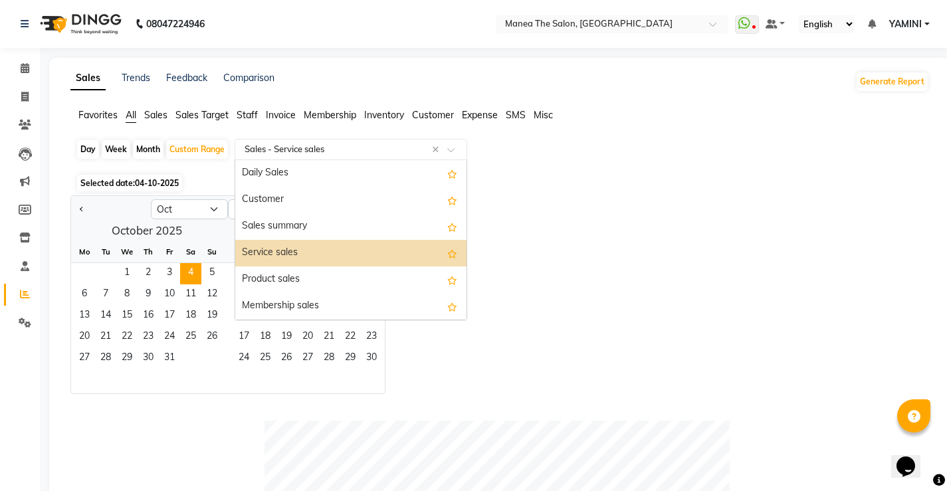
click at [451, 147] on span at bounding box center [455, 153] width 17 height 13
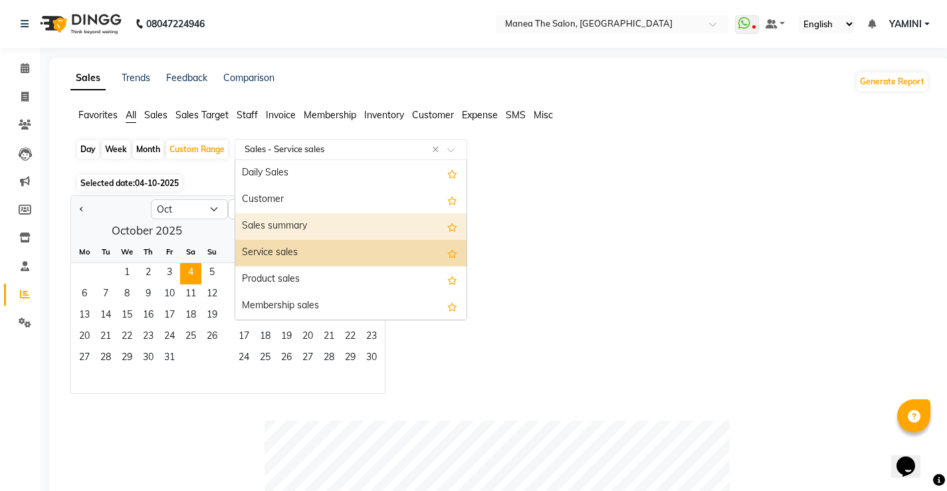
click at [336, 223] on div "Sales summary" at bounding box center [350, 226] width 231 height 27
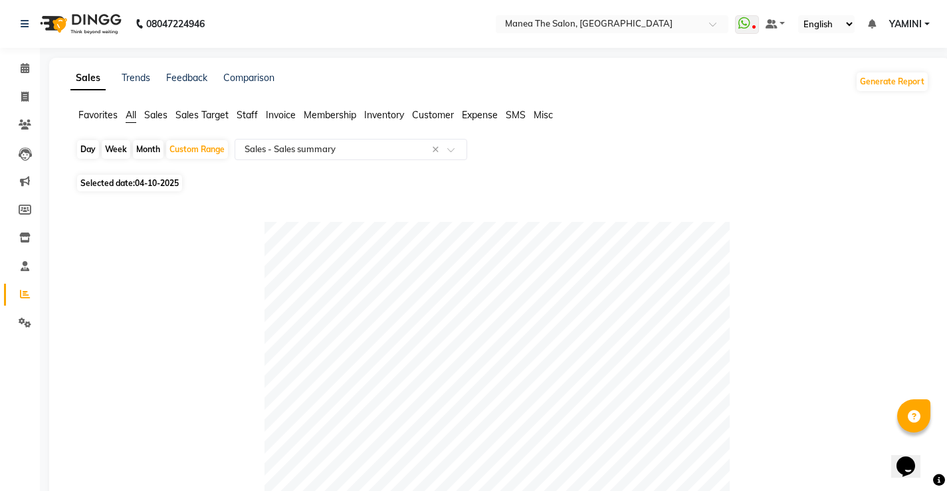
click at [148, 147] on div "Month" at bounding box center [148, 149] width 31 height 19
select select "10"
select select "2025"
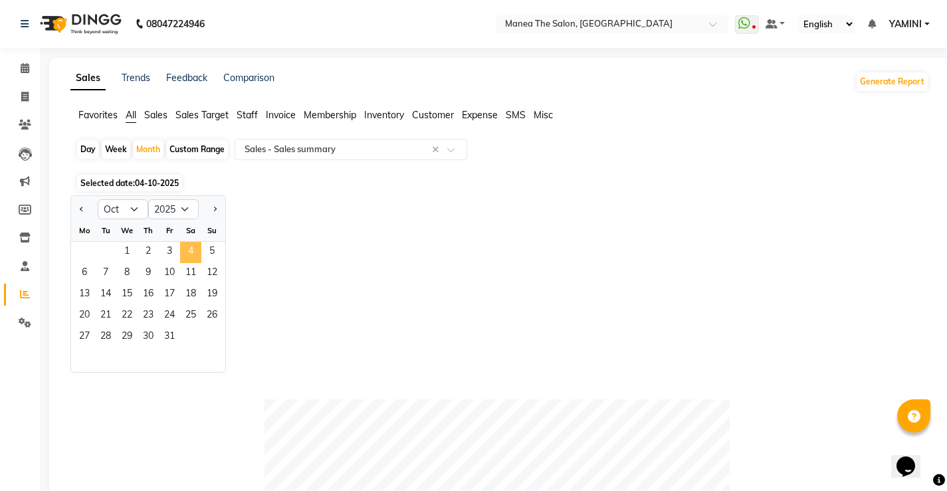
drag, startPoint x: 130, startPoint y: 245, endPoint x: 185, endPoint y: 246, distance: 55.9
click at [185, 246] on div "1 2 3 4 5" at bounding box center [148, 252] width 154 height 21
click at [185, 249] on span "4" at bounding box center [190, 252] width 21 height 21
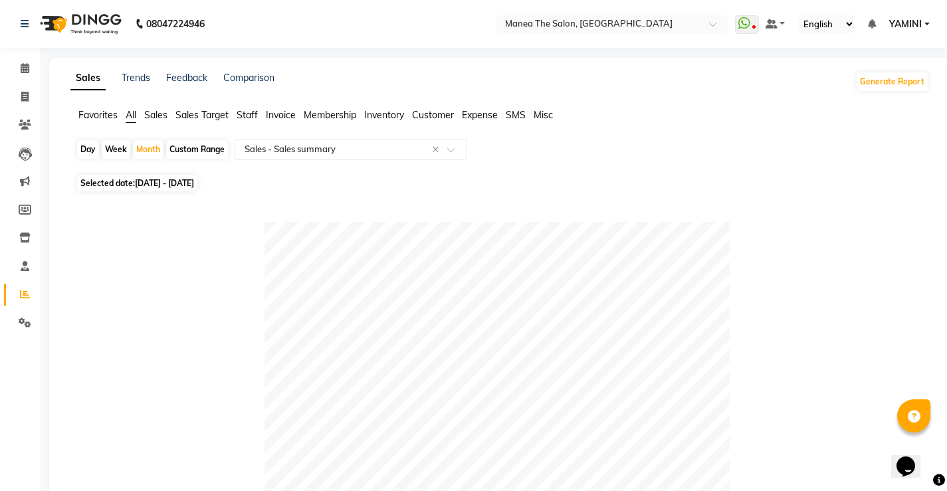
click at [247, 114] on span "Staff" at bounding box center [247, 115] width 21 height 12
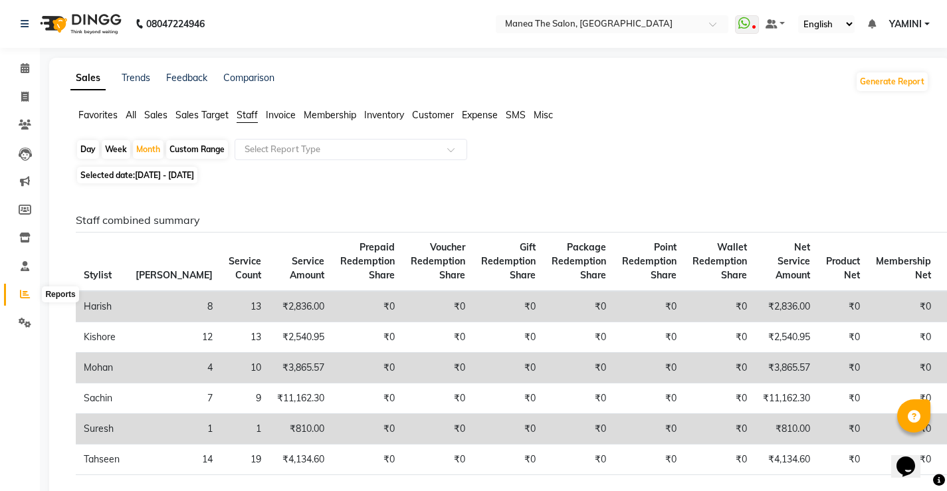
click at [21, 293] on icon at bounding box center [25, 294] width 10 height 10
click at [25, 291] on icon at bounding box center [25, 294] width 10 height 10
click at [27, 90] on span at bounding box center [24, 97] width 23 height 15
select select "8986"
select select "service"
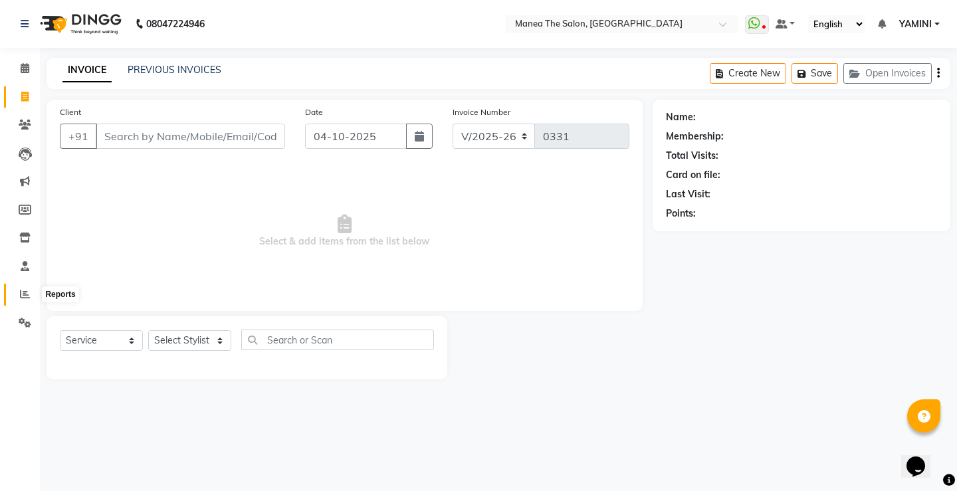
click at [29, 300] on span at bounding box center [24, 294] width 23 height 15
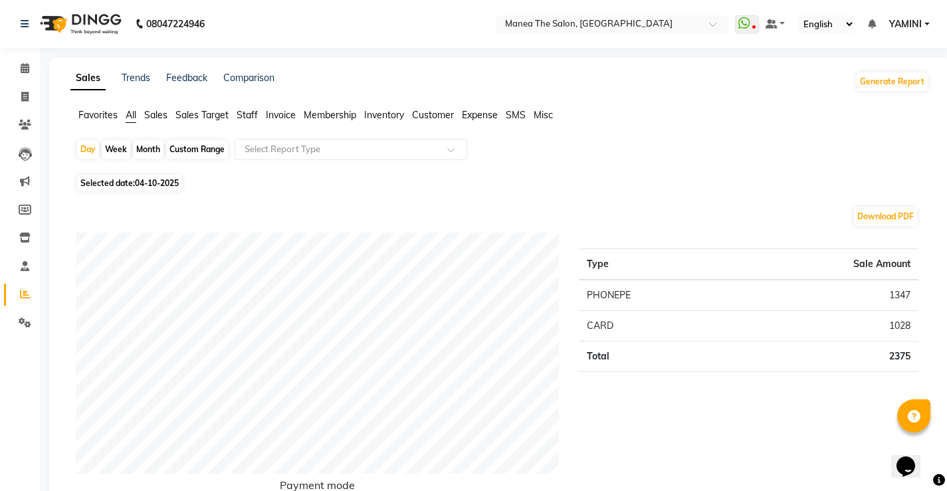
click at [255, 111] on span "Staff" at bounding box center [247, 115] width 21 height 12
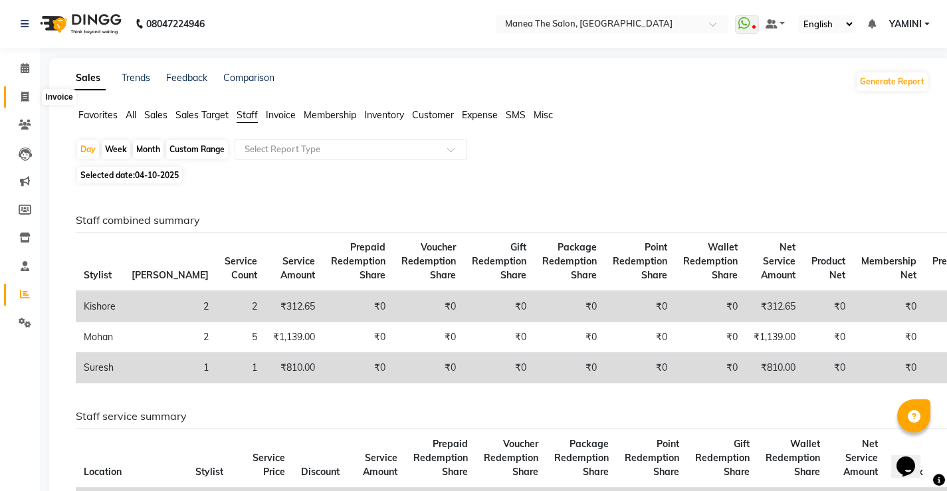
click at [21, 97] on icon at bounding box center [24, 97] width 7 height 10
select select "service"
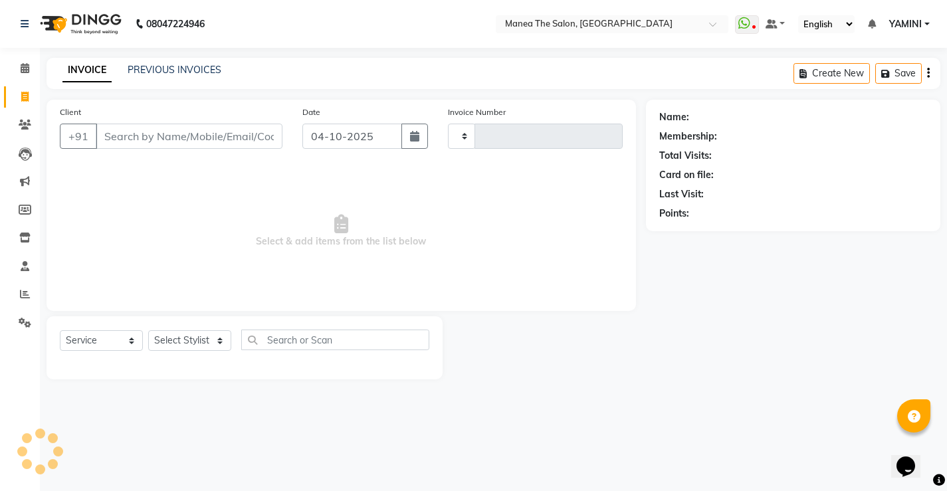
type input "0331"
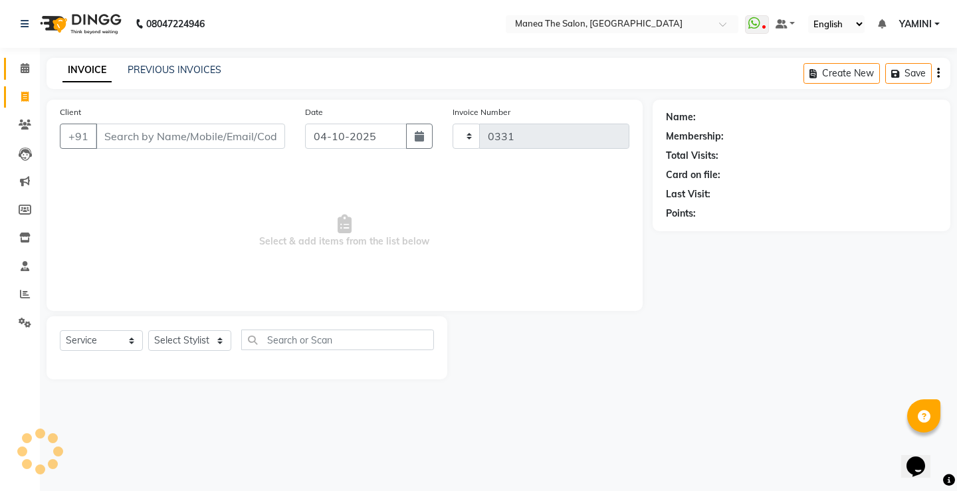
select select "8986"
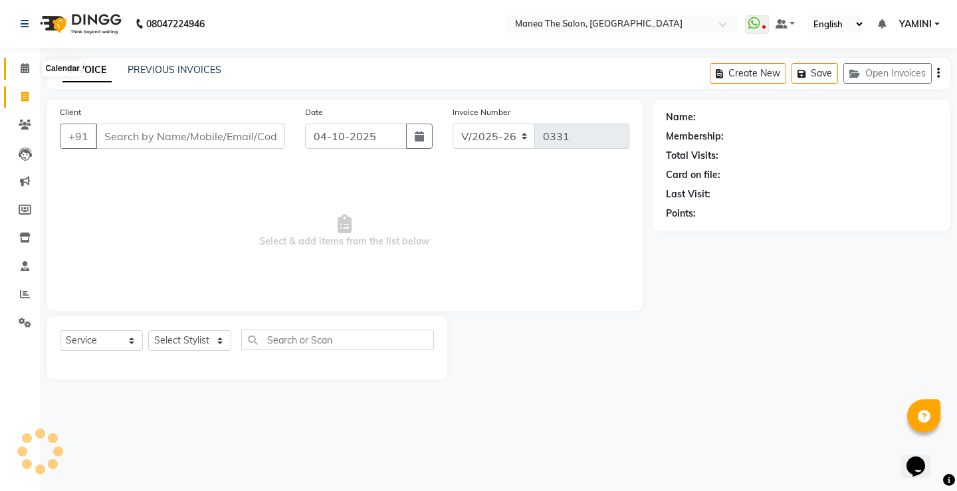
click at [29, 64] on icon at bounding box center [25, 68] width 9 height 10
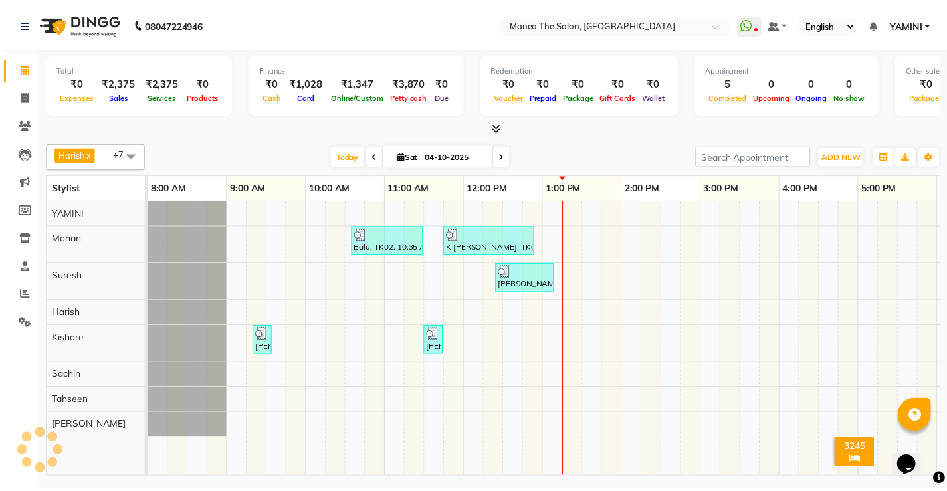
scroll to position [0, 316]
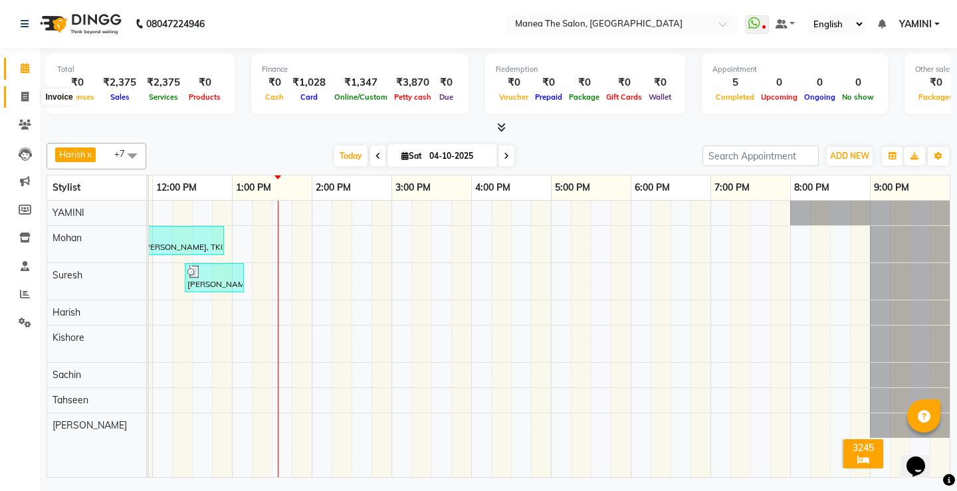
click at [15, 103] on span at bounding box center [24, 97] width 23 height 15
select select "service"
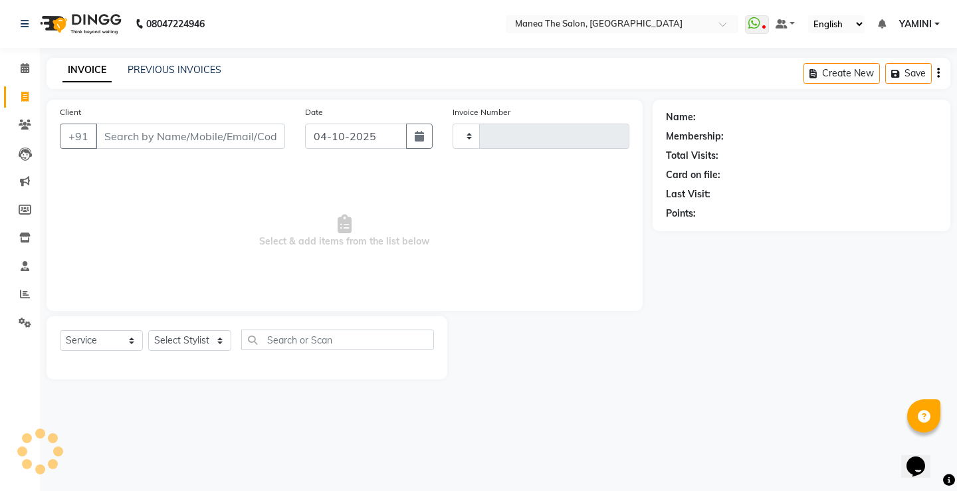
type input "0331"
select select "8986"
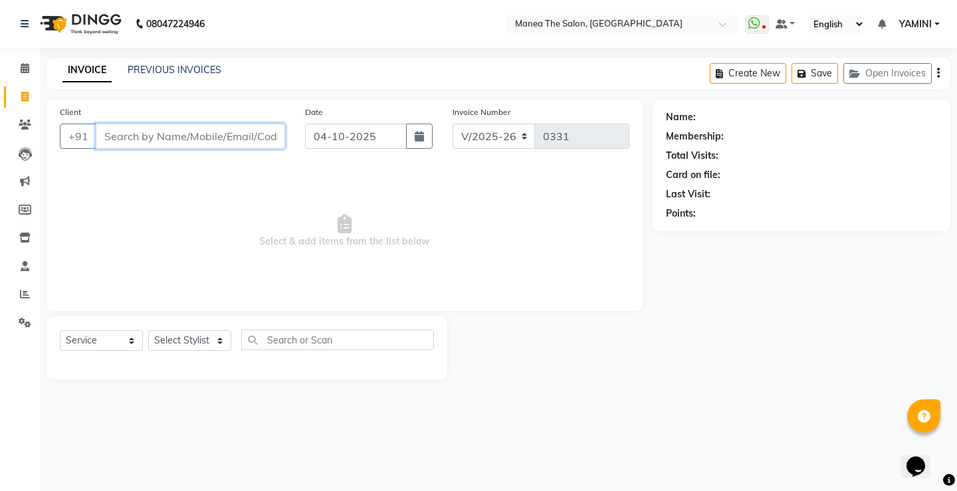
click at [166, 143] on input "Client" at bounding box center [190, 136] width 189 height 25
click at [189, 344] on select "Select Stylist [PERSON_NAME] [PERSON_NAME] Sachin [PERSON_NAME] [PERSON_NAME]" at bounding box center [189, 340] width 83 height 21
select select "91019"
click at [148, 330] on select "Select Stylist [PERSON_NAME] [PERSON_NAME] Sachin [PERSON_NAME] [PERSON_NAME]" at bounding box center [189, 340] width 83 height 21
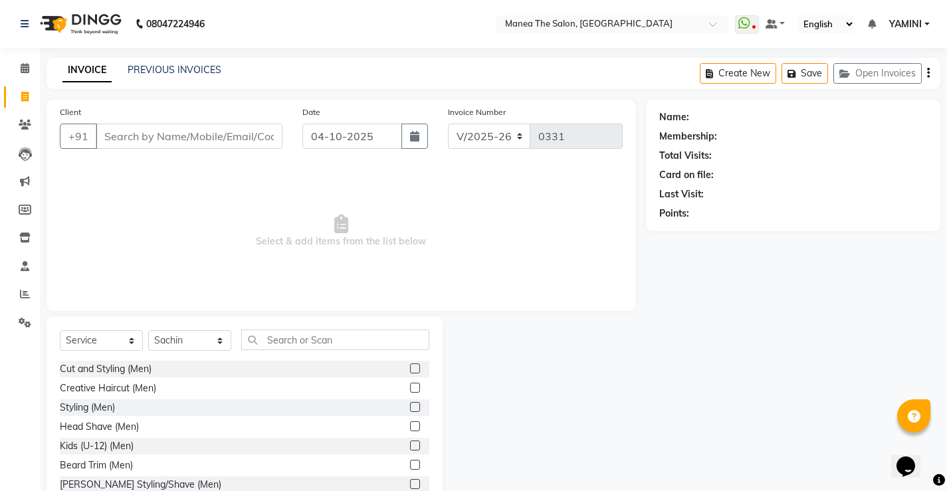
click at [410, 388] on label at bounding box center [415, 388] width 10 height 10
click at [410, 388] on input "checkbox" at bounding box center [414, 388] width 9 height 9
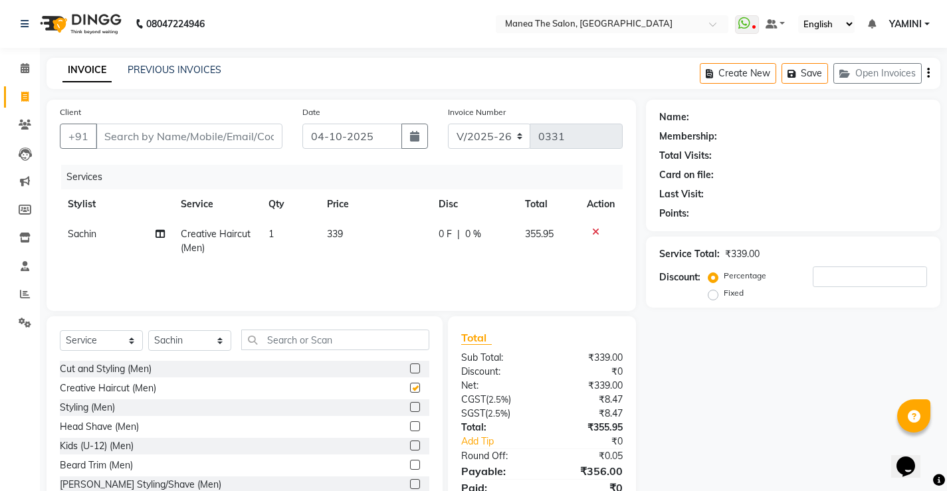
checkbox input "false"
click at [410, 464] on label at bounding box center [415, 465] width 10 height 10
click at [410, 464] on input "checkbox" at bounding box center [414, 465] width 9 height 9
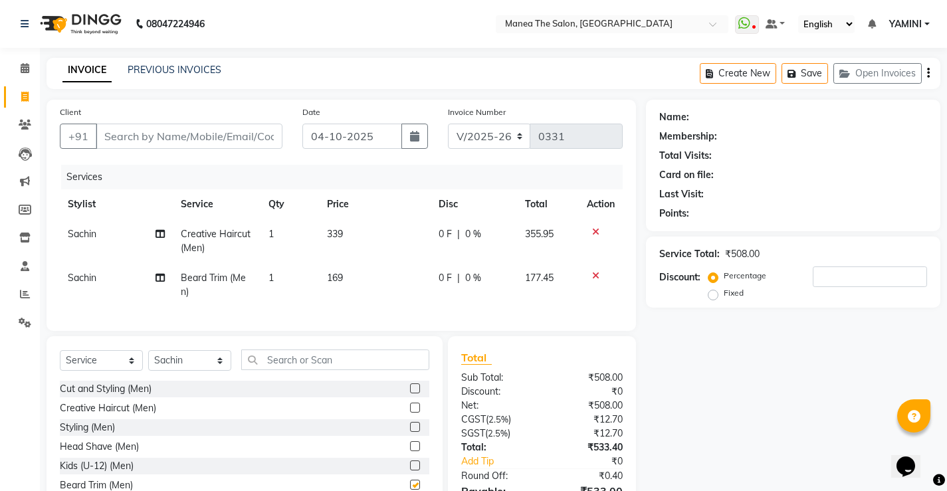
checkbox input "false"
click at [215, 149] on div "Client +91" at bounding box center [171, 132] width 243 height 55
click at [217, 144] on input "Client" at bounding box center [189, 136] width 187 height 25
type input "9"
type input "0"
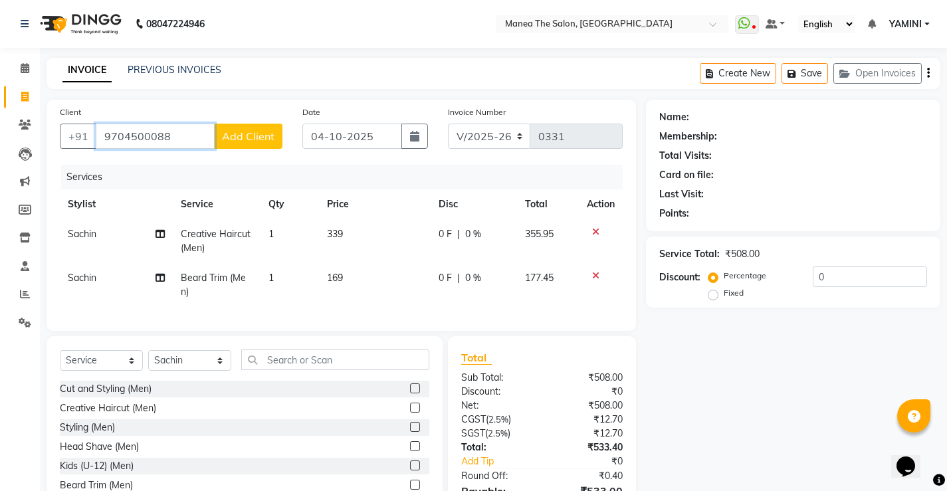
type input "9704500088"
click at [259, 134] on span "Add Client" at bounding box center [248, 136] width 53 height 13
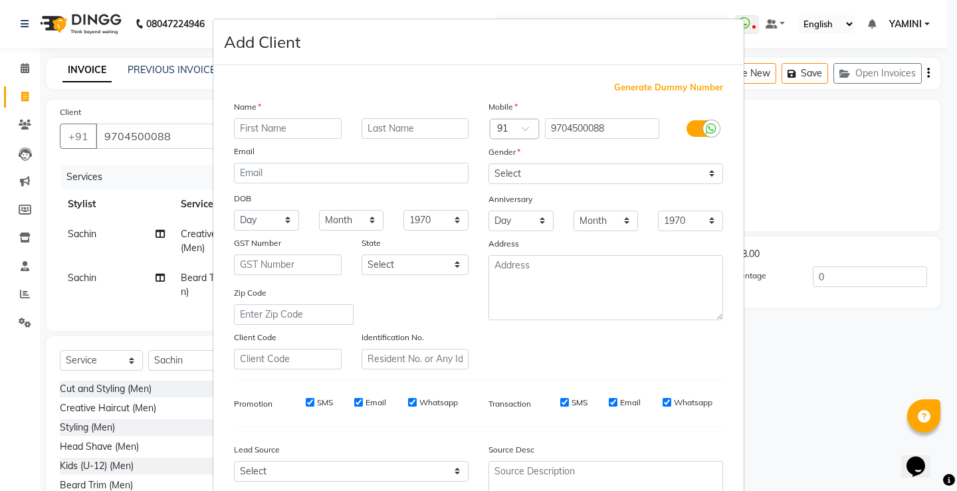
click at [304, 125] on input "text" at bounding box center [288, 128] width 108 height 21
type input "tej"
click at [619, 175] on select "Select [DEMOGRAPHIC_DATA] [DEMOGRAPHIC_DATA] Other Prefer Not To Say" at bounding box center [606, 174] width 235 height 21
select select "[DEMOGRAPHIC_DATA]"
click at [489, 164] on select "Select [DEMOGRAPHIC_DATA] [DEMOGRAPHIC_DATA] Other Prefer Not To Say" at bounding box center [606, 174] width 235 height 21
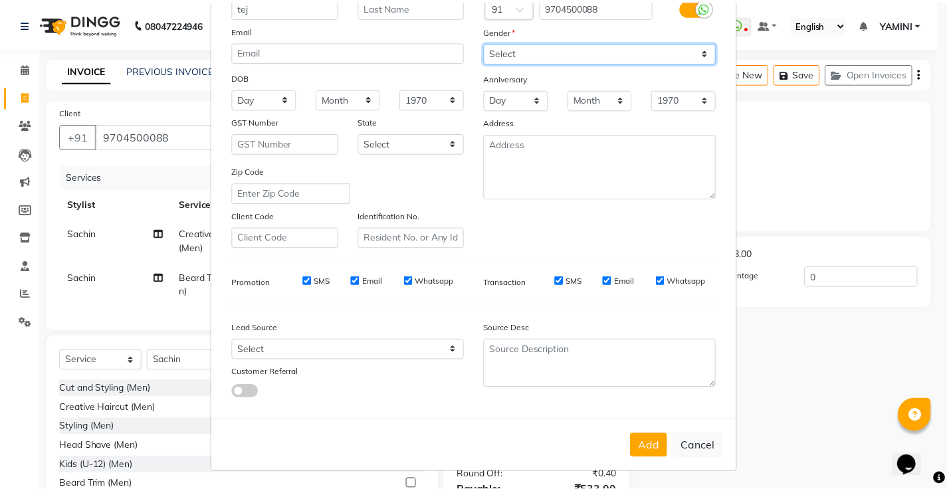
scroll to position [122, 0]
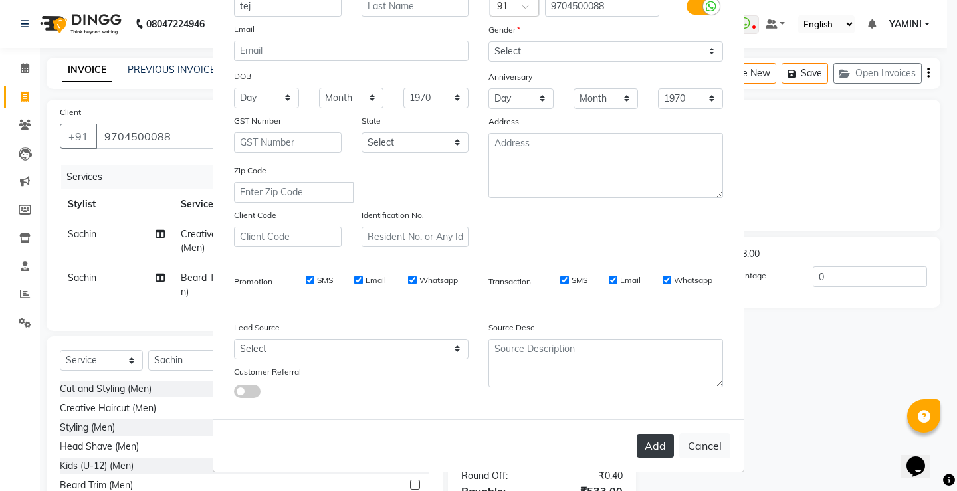
click at [641, 443] on button "Add" at bounding box center [655, 446] width 37 height 24
select select
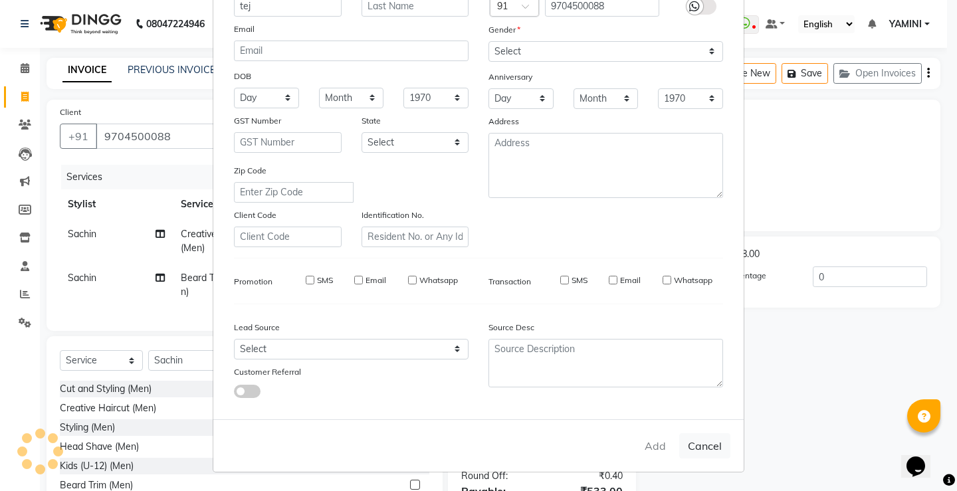
select select
checkbox input "false"
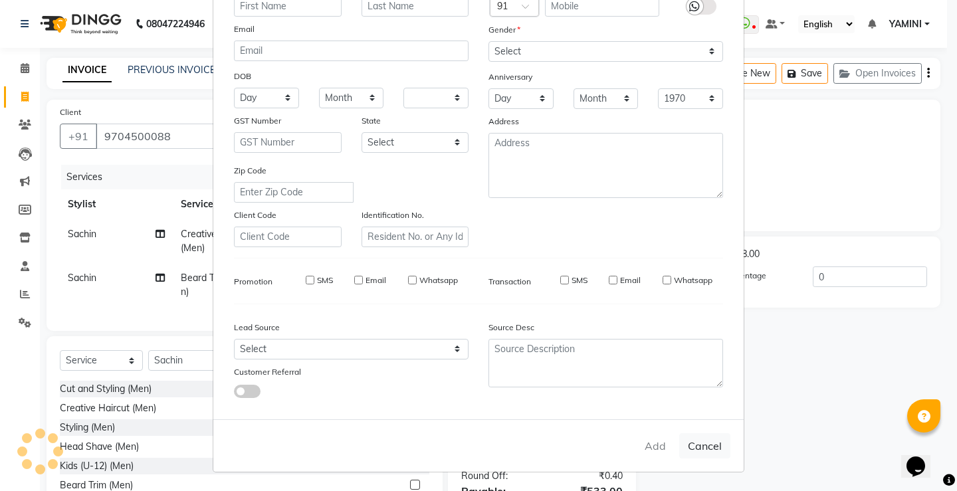
checkbox input "false"
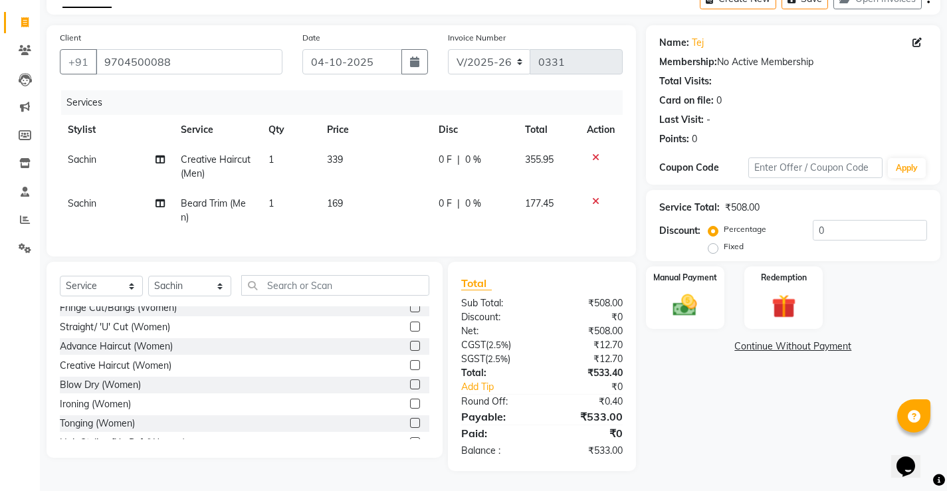
scroll to position [731, 0]
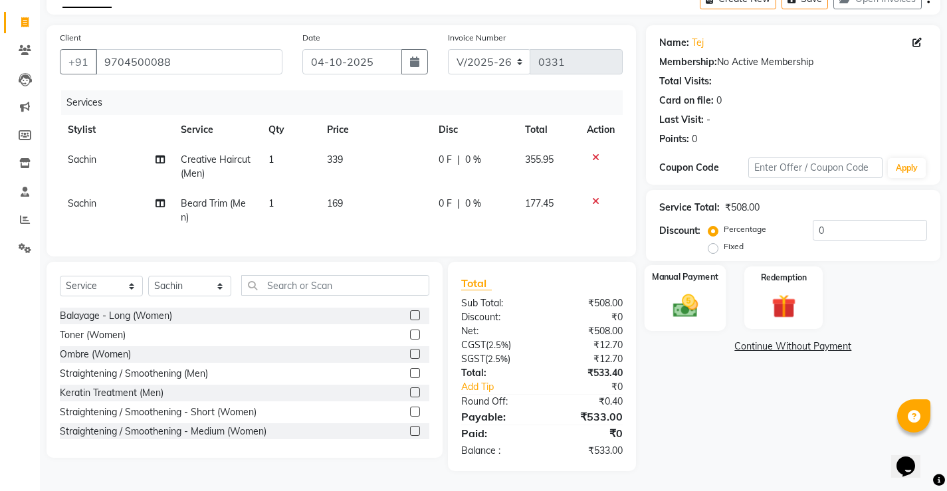
drag, startPoint x: 654, startPoint y: 311, endPoint x: 660, endPoint y: 306, distance: 8.1
click at [656, 309] on div "Manual Payment" at bounding box center [685, 298] width 82 height 66
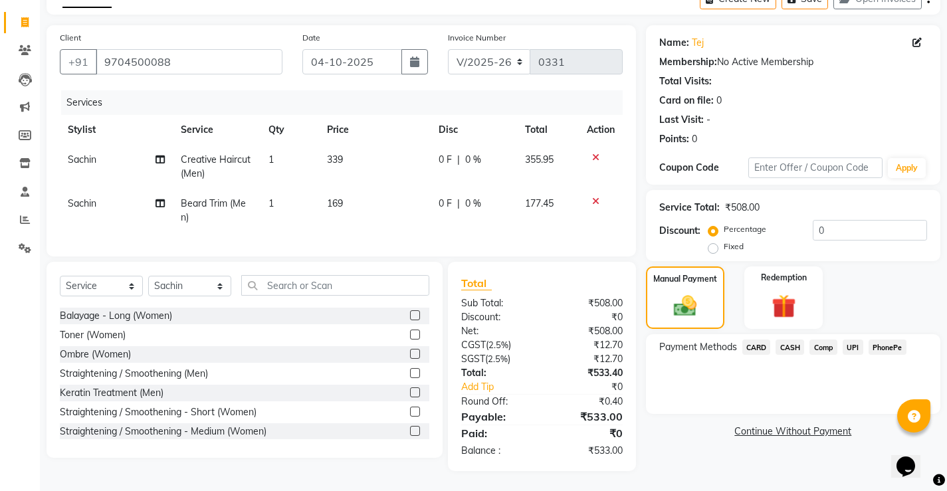
click at [755, 340] on span "CARD" at bounding box center [757, 347] width 29 height 15
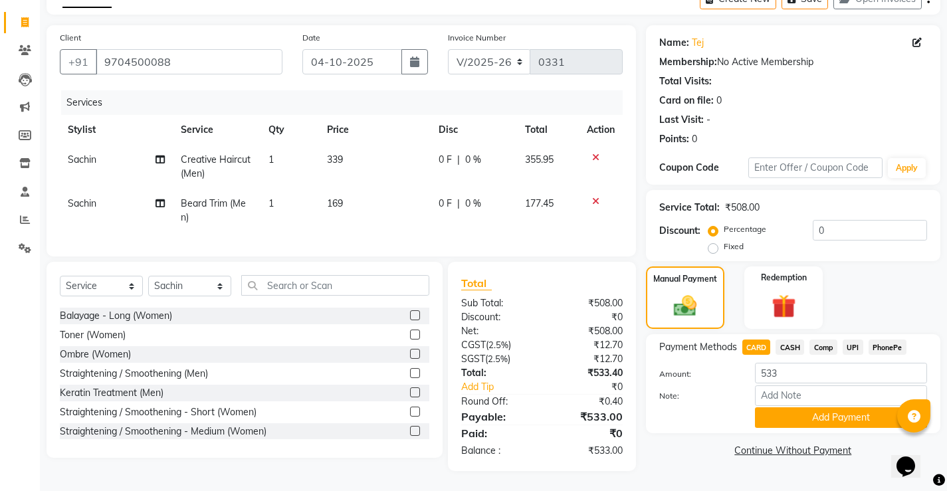
drag, startPoint x: 844, startPoint y: 406, endPoint x: 843, endPoint y: 399, distance: 7.3
click at [844, 408] on button "Add Payment" at bounding box center [841, 418] width 172 height 21
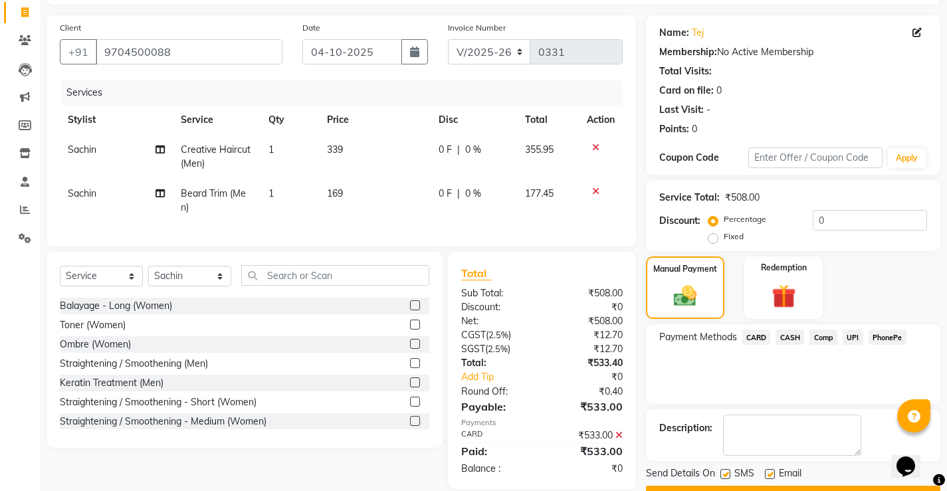
scroll to position [120, 0]
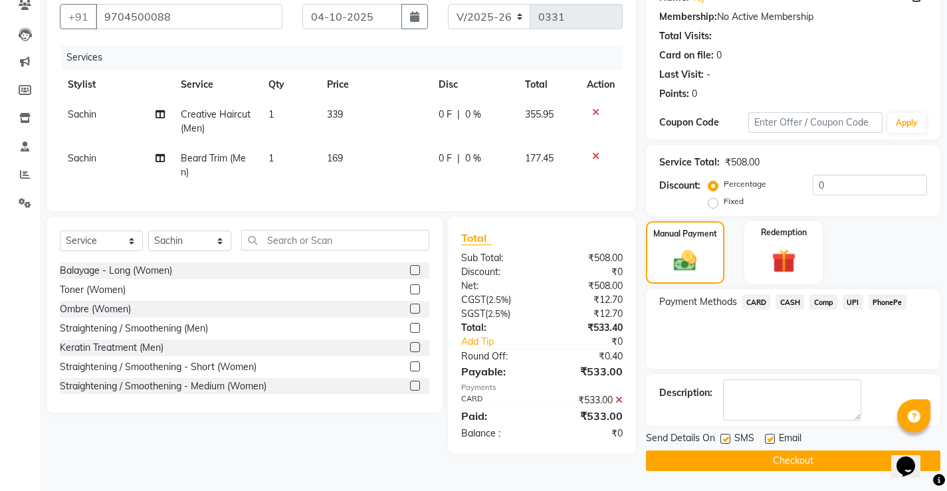
click at [758, 307] on span "CARD" at bounding box center [757, 302] width 29 height 15
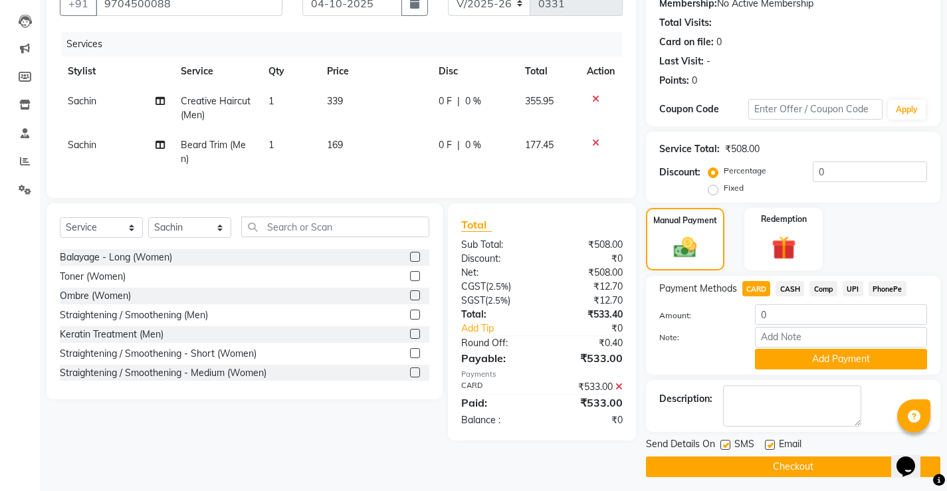
scroll to position [139, 0]
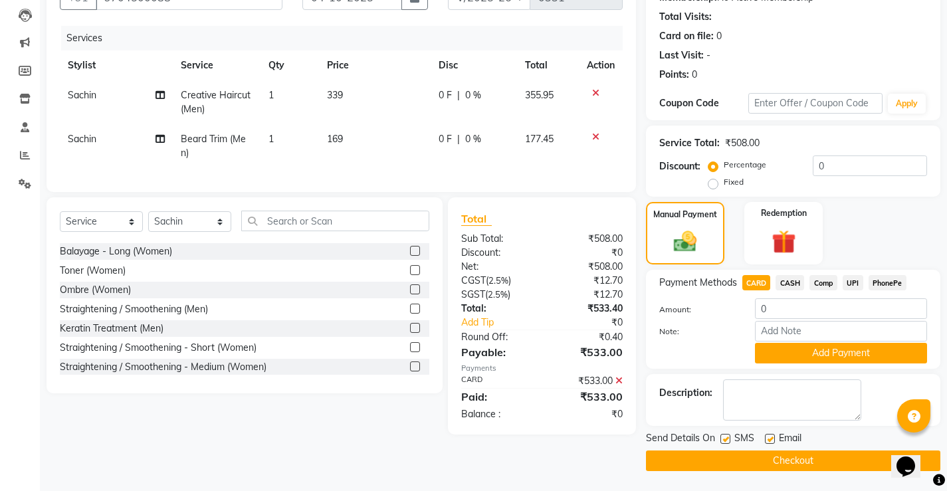
click at [799, 461] on button "Checkout" at bounding box center [793, 461] width 295 height 21
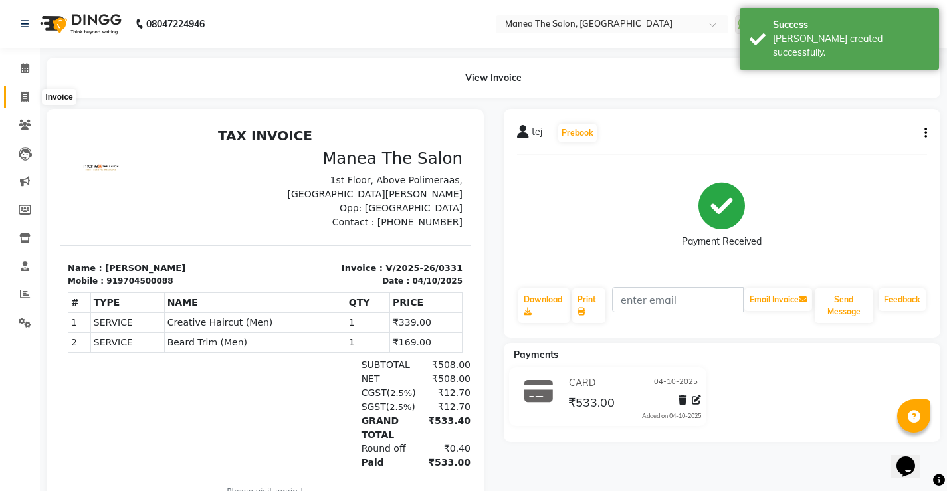
click at [25, 94] on icon at bounding box center [24, 97] width 7 height 10
select select "service"
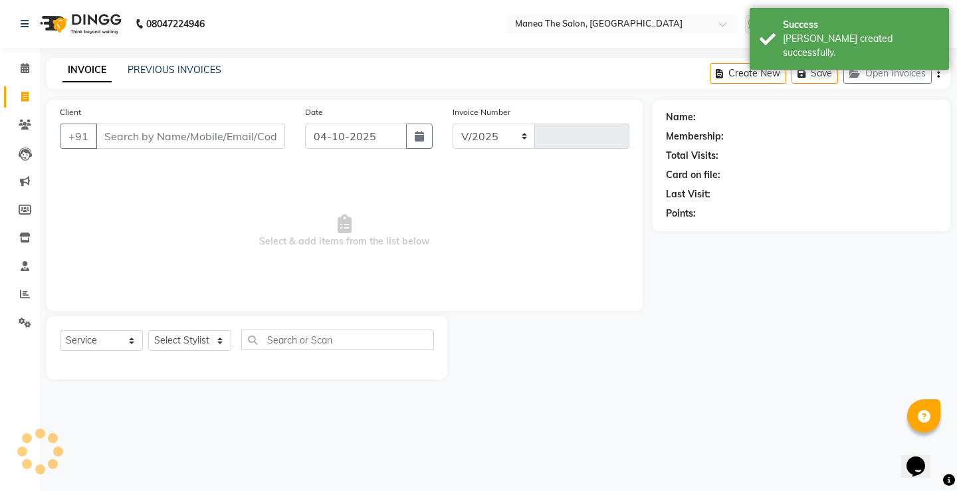
select select "8986"
type input "0332"
click at [185, 70] on link "PREVIOUS INVOICES" at bounding box center [175, 70] width 94 height 12
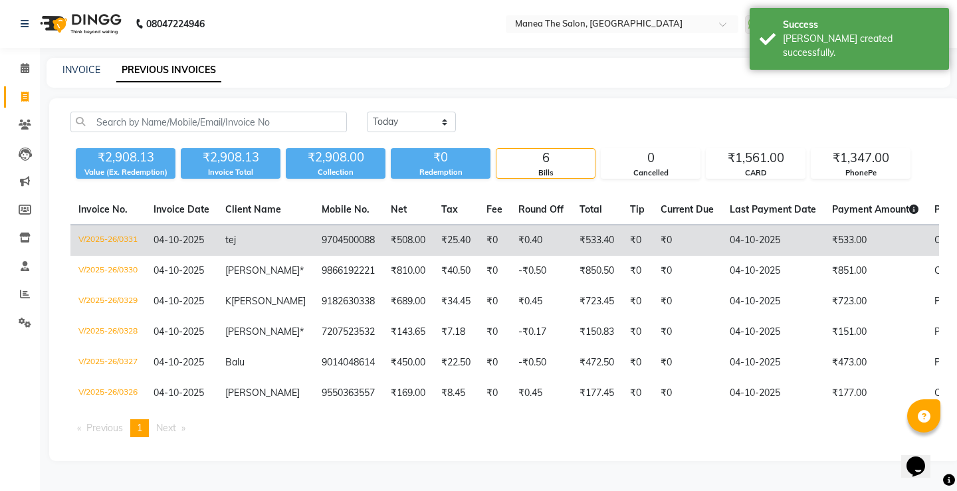
click at [121, 241] on td "V/2025-26/0331" at bounding box center [107, 240] width 75 height 31
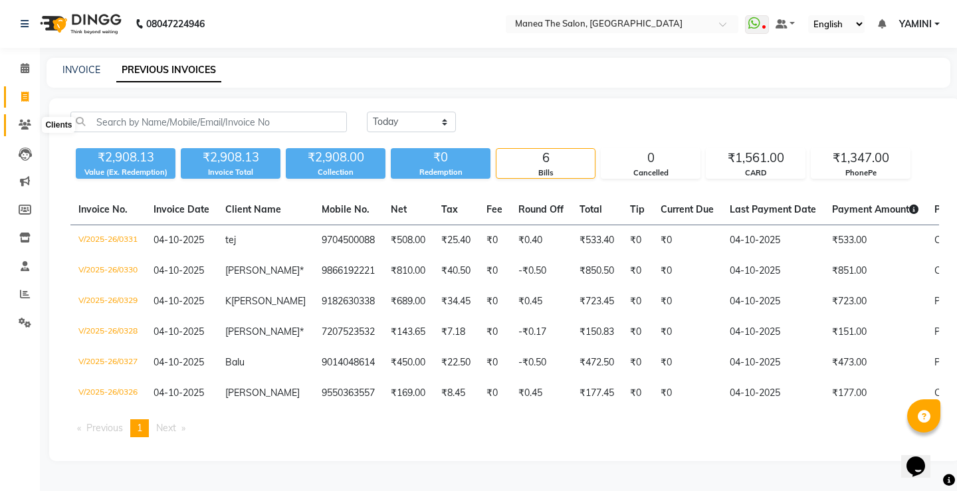
click at [29, 128] on icon at bounding box center [25, 125] width 13 height 10
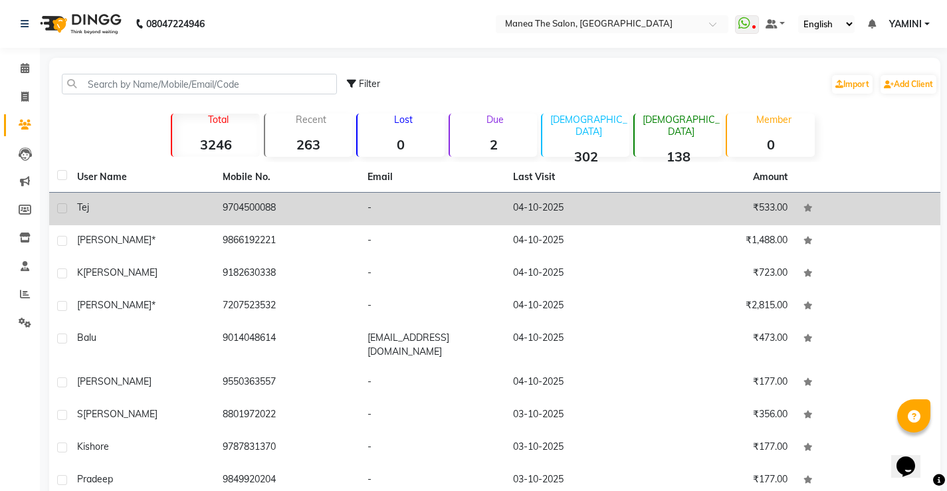
click at [225, 204] on td "9704500088" at bounding box center [288, 209] width 146 height 33
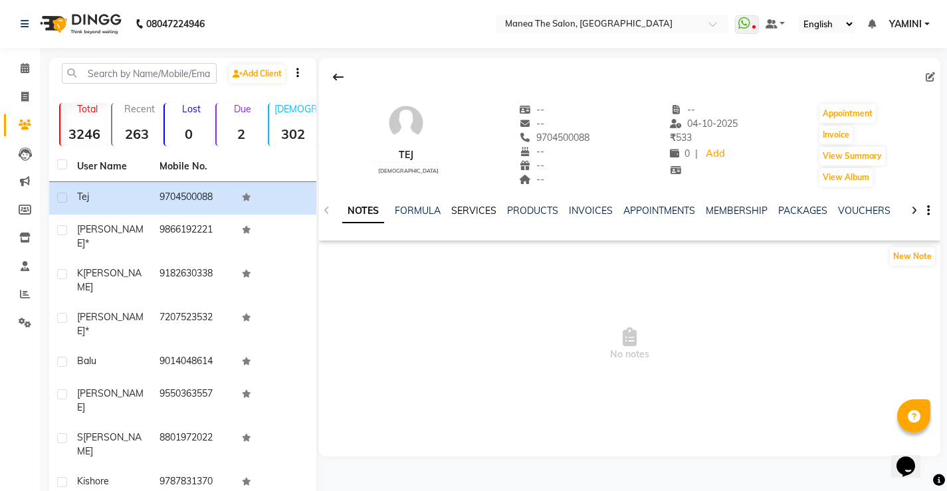
click at [472, 209] on link "SERVICES" at bounding box center [473, 211] width 45 height 12
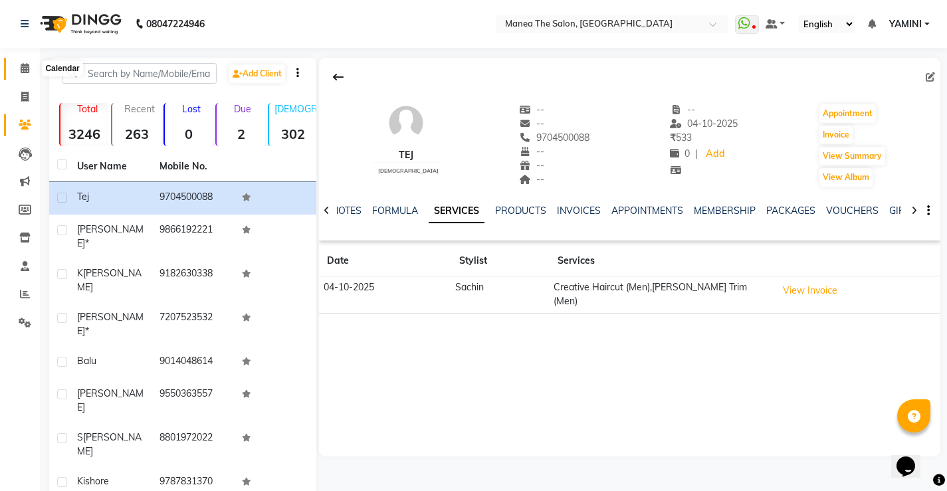
click at [29, 73] on span at bounding box center [24, 68] width 23 height 15
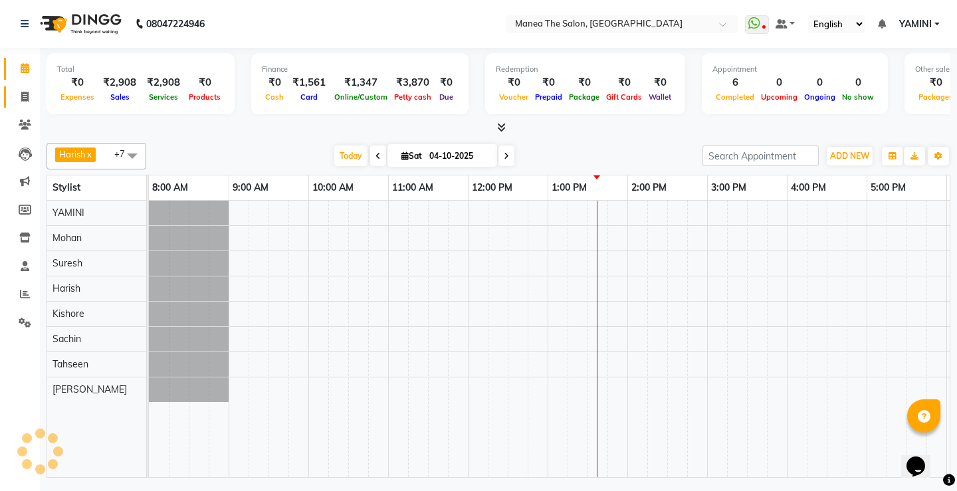
click at [27, 92] on icon at bounding box center [24, 97] width 7 height 10
select select "service"
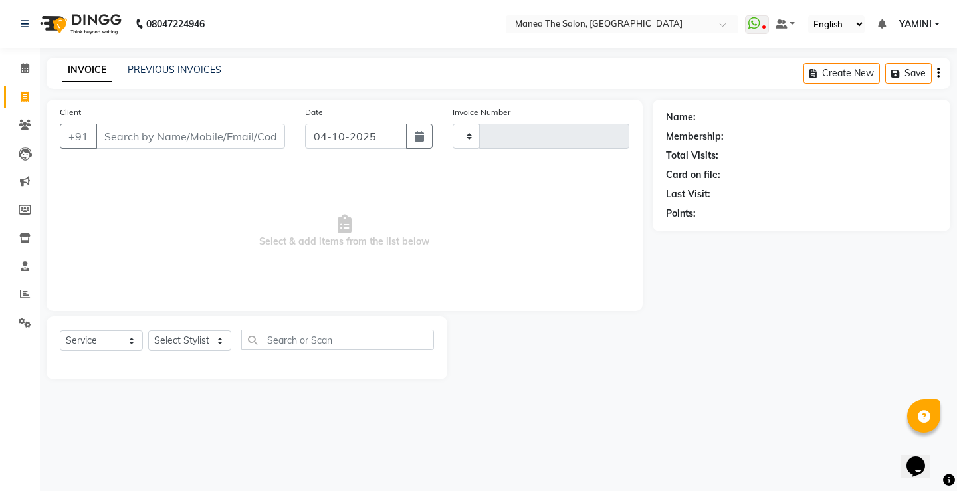
type input "0332"
select select "8986"
click at [25, 93] on icon at bounding box center [24, 97] width 7 height 10
select select "service"
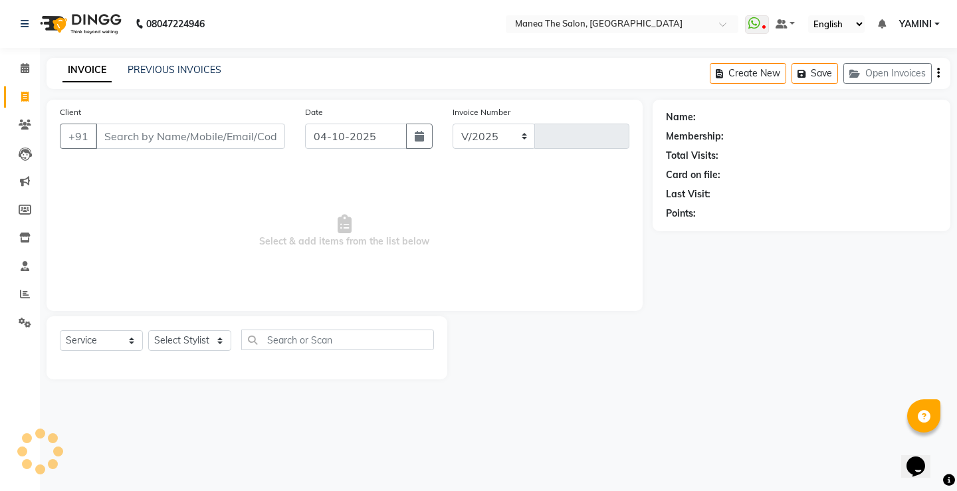
select select "8986"
type input "0332"
drag, startPoint x: 302, startPoint y: 360, endPoint x: 304, endPoint y: 341, distance: 18.8
click at [303, 358] on div "Select Service Product Membership Package Voucher Prepaid Gift Card Select Styl…" at bounding box center [247, 345] width 374 height 31
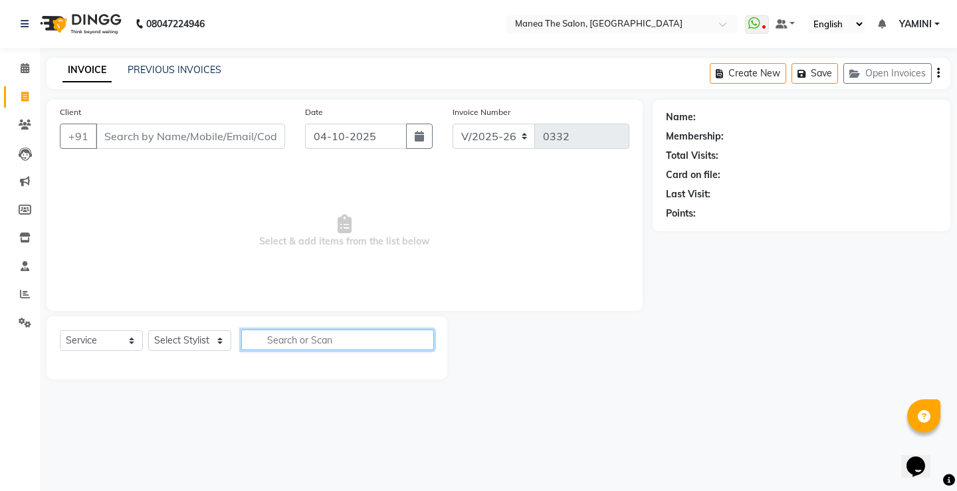
click at [304, 341] on input "text" at bounding box center [337, 340] width 193 height 21
type input "ra"
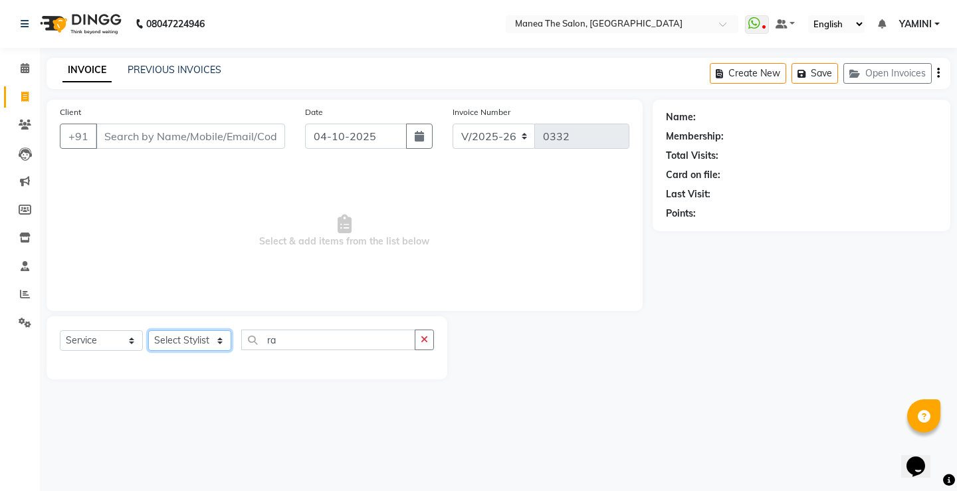
click at [193, 342] on select "Select Stylist [PERSON_NAME] [PERSON_NAME] Sachin [PERSON_NAME] [PERSON_NAME]" at bounding box center [189, 340] width 83 height 21
select select "91022"
click at [148, 330] on select "Select Stylist [PERSON_NAME] [PERSON_NAME] Sachin [PERSON_NAME] [PERSON_NAME]" at bounding box center [189, 340] width 83 height 21
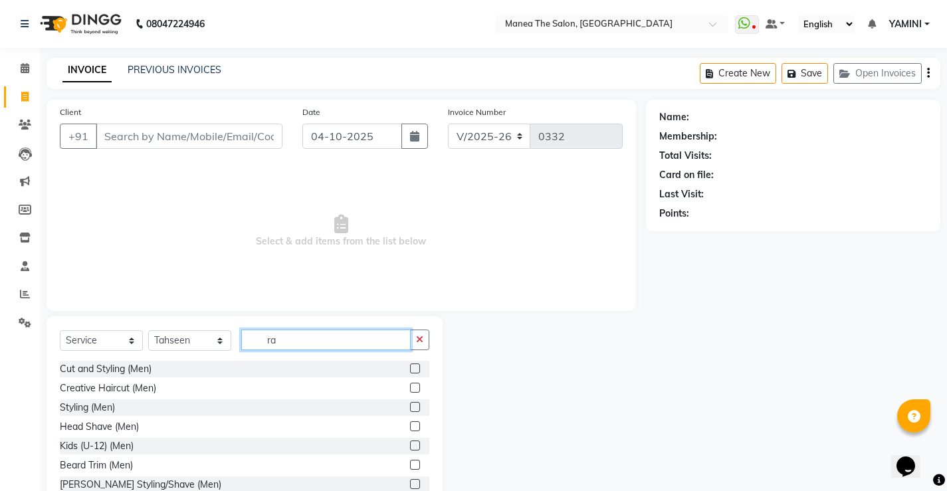
click at [311, 344] on input "ra" at bounding box center [326, 340] width 170 height 21
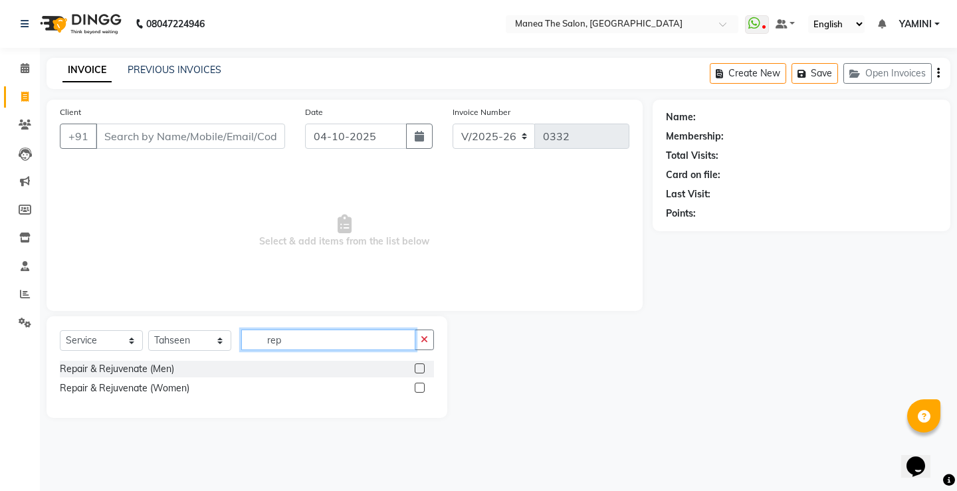
type input "rep"
click at [416, 387] on label at bounding box center [420, 388] width 10 height 10
click at [416, 387] on input "checkbox" at bounding box center [419, 388] width 9 height 9
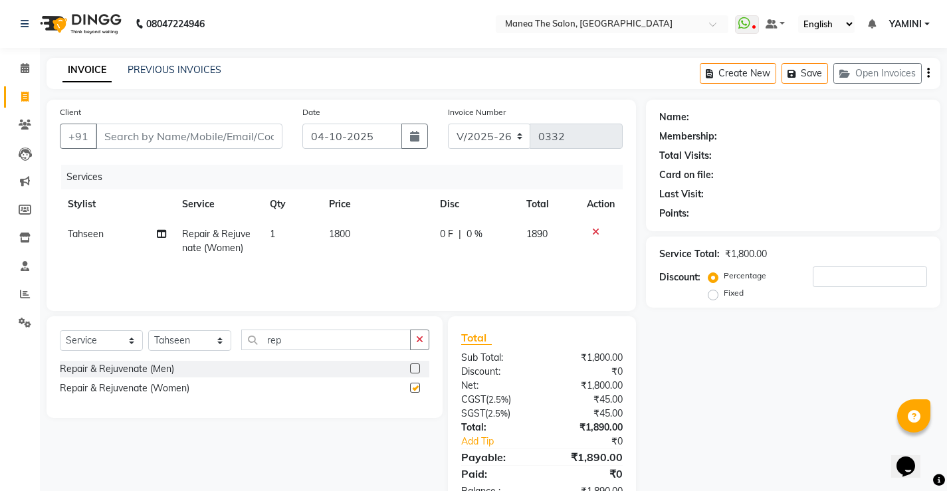
checkbox input "false"
click at [183, 141] on input "Client" at bounding box center [189, 136] width 187 height 25
type input "7"
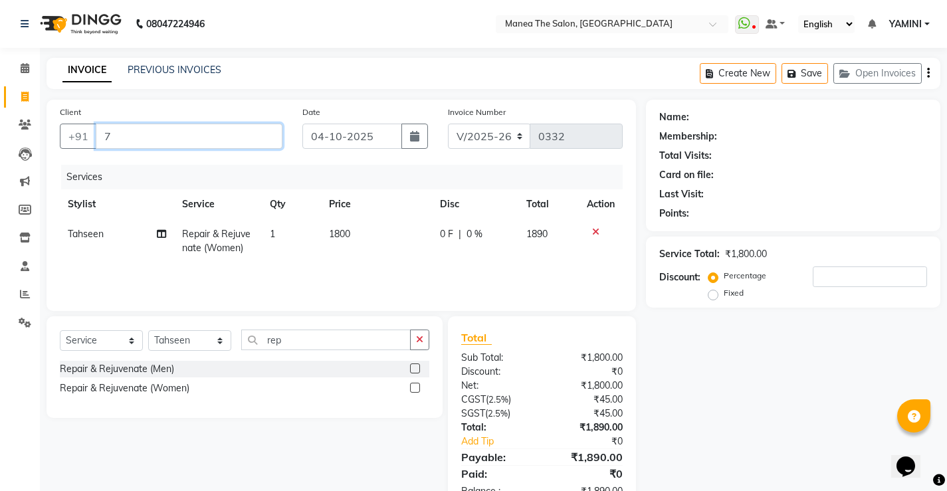
type input "0"
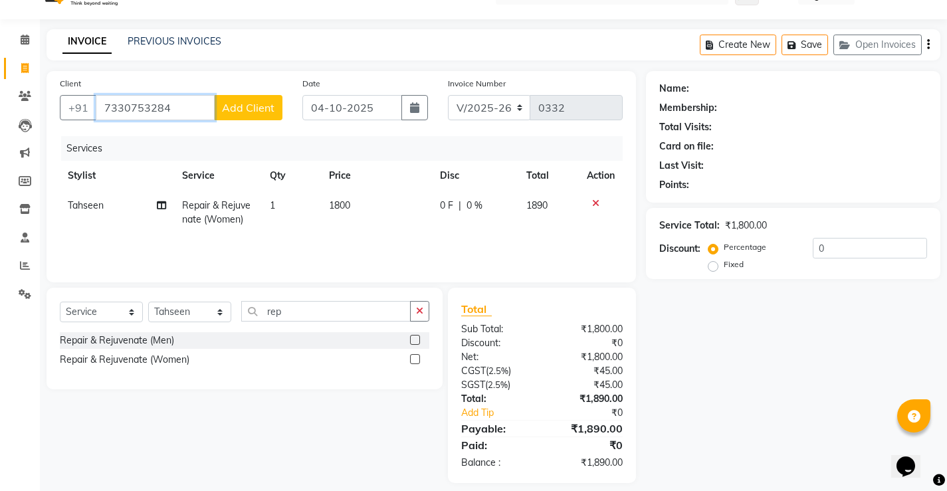
scroll to position [41, 0]
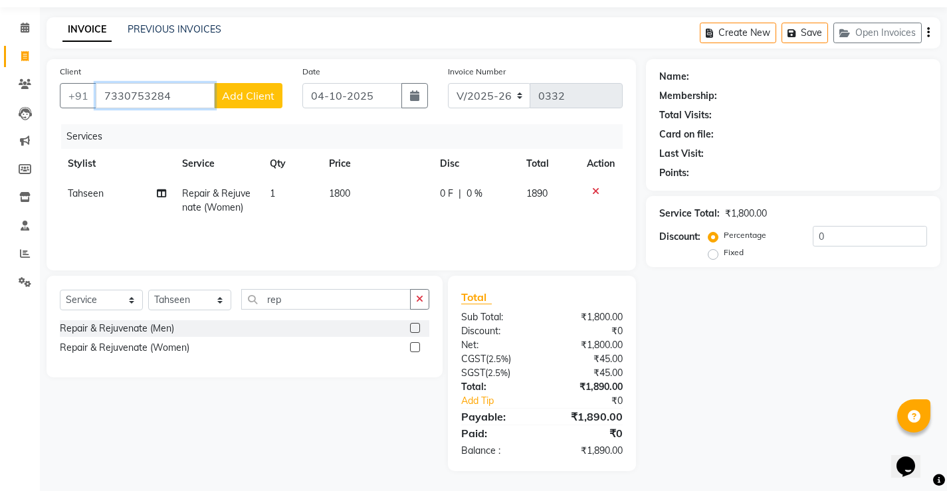
type input "7330753284"
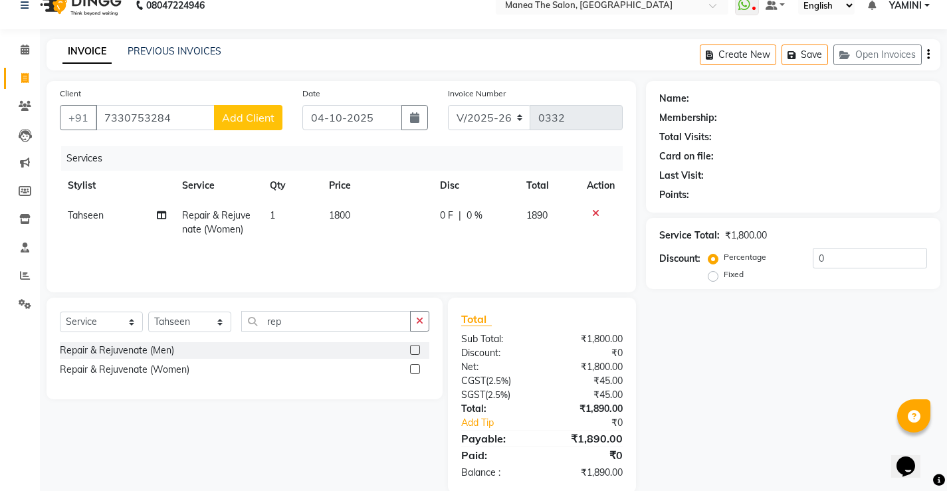
scroll to position [0, 0]
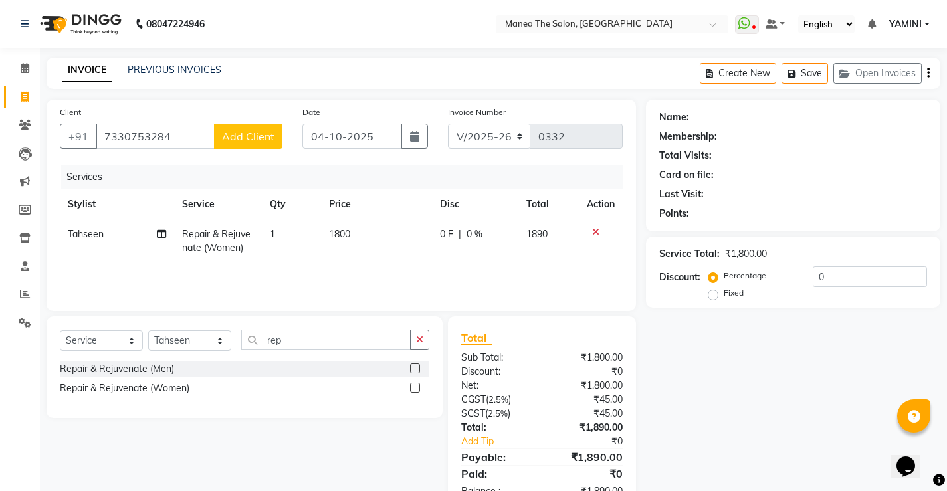
click at [523, 303] on div "Client [PHONE_NUMBER] Add Client Date [DATE] Invoice Number V/2025 V/[PHONE_NUM…" at bounding box center [342, 205] width 590 height 211
click at [265, 131] on span "Add Client" at bounding box center [248, 136] width 53 height 13
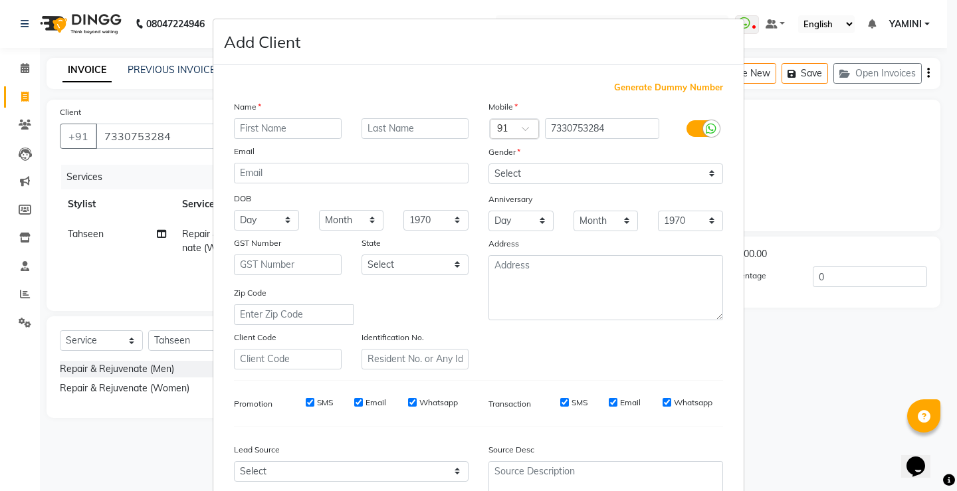
click at [268, 130] on input "text" at bounding box center [288, 128] width 108 height 21
type input "harshinin"
click at [553, 183] on div "Mobile Country Code × 91 7330753284 Gender Select [DEMOGRAPHIC_DATA] [DEMOGRAPH…" at bounding box center [606, 235] width 255 height 270
click at [554, 182] on select "Select [DEMOGRAPHIC_DATA] [DEMOGRAPHIC_DATA] Other Prefer Not To Say" at bounding box center [606, 174] width 235 height 21
select select "[DEMOGRAPHIC_DATA]"
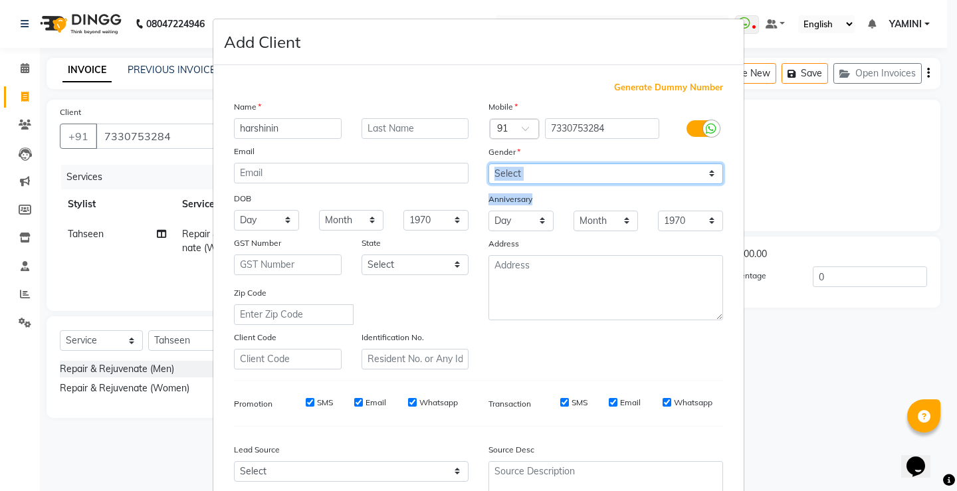
click at [489, 164] on select "Select [DEMOGRAPHIC_DATA] [DEMOGRAPHIC_DATA] Other Prefer Not To Say" at bounding box center [606, 174] width 235 height 21
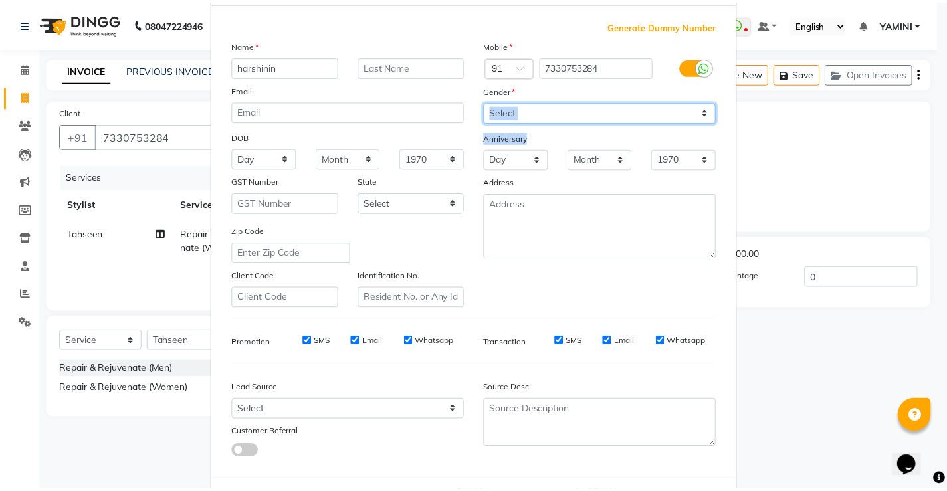
scroll to position [122, 0]
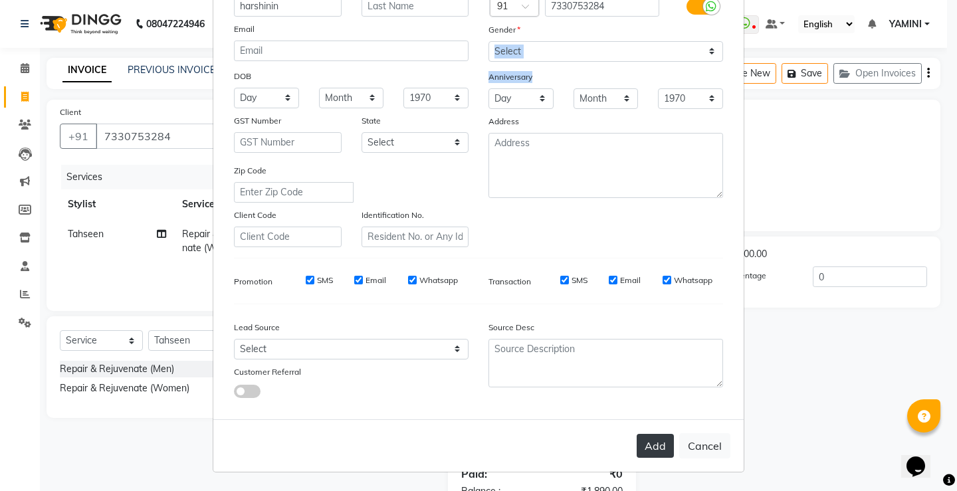
click at [644, 441] on button "Add" at bounding box center [655, 446] width 37 height 24
select select
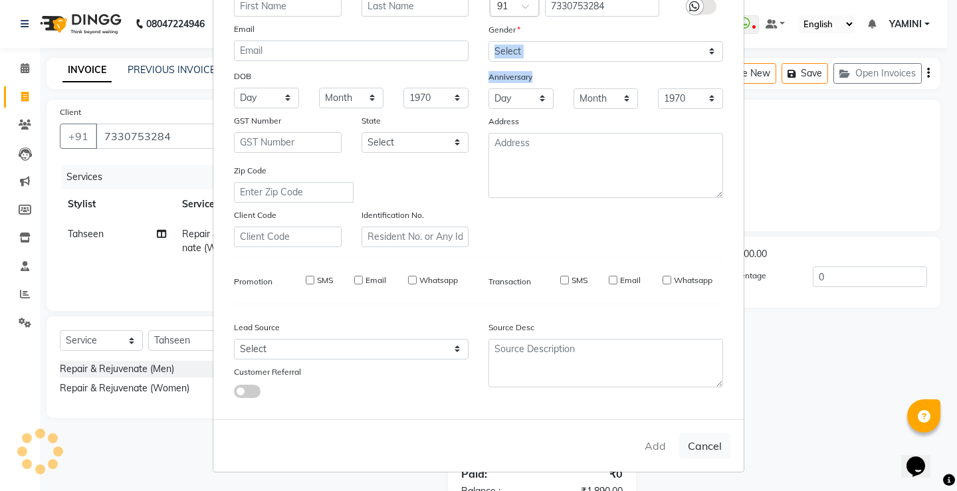
select select
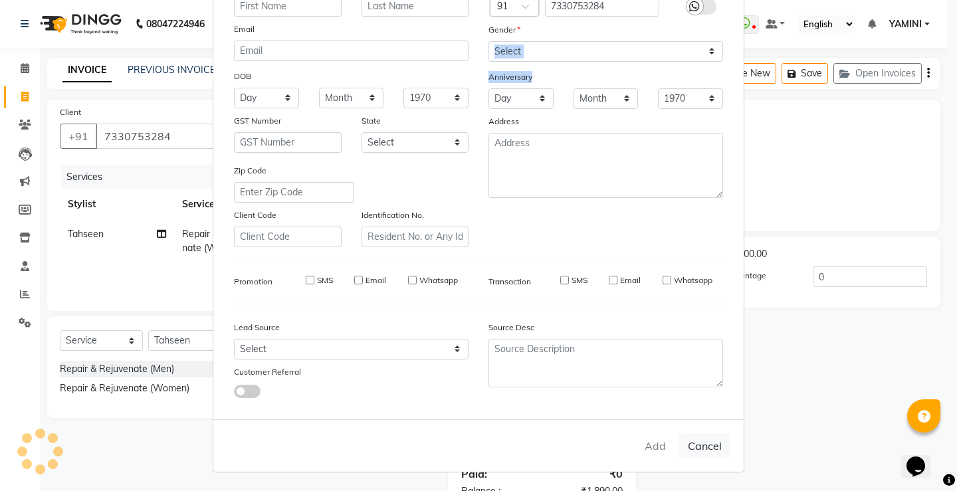
select select
checkbox input "false"
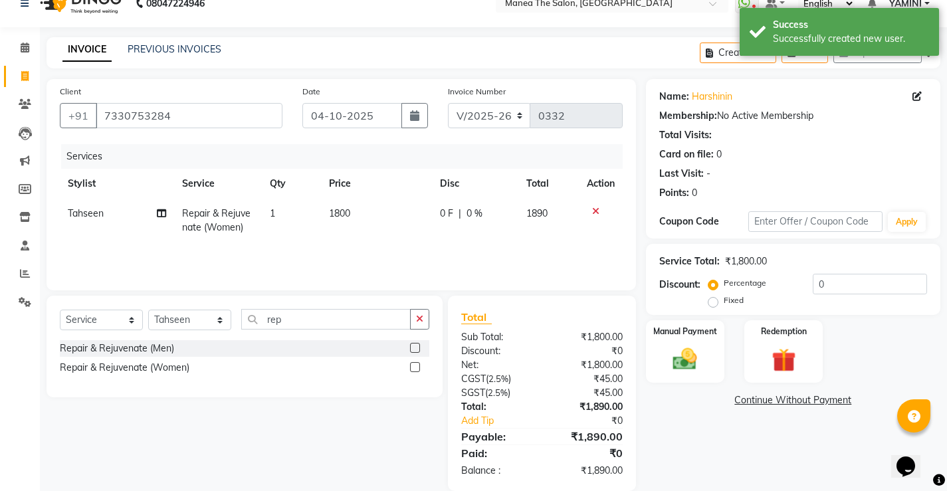
scroll to position [41, 0]
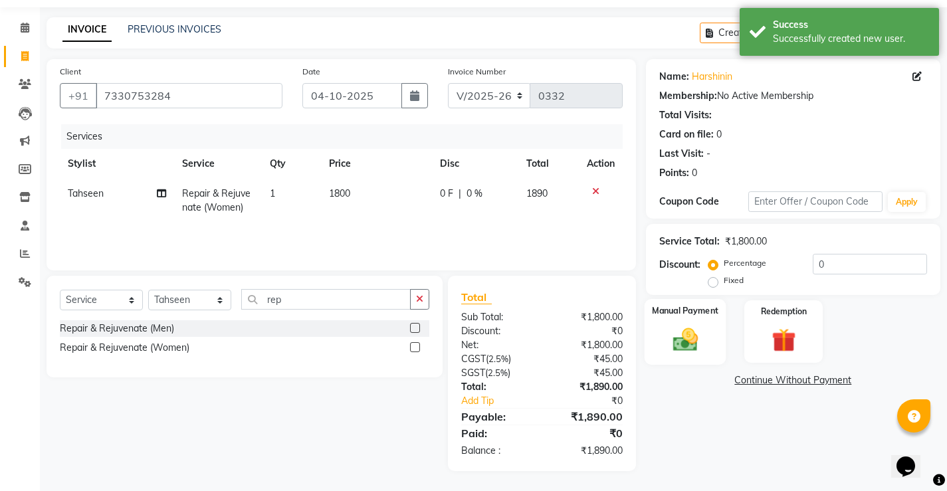
click at [688, 328] on img at bounding box center [685, 339] width 41 height 29
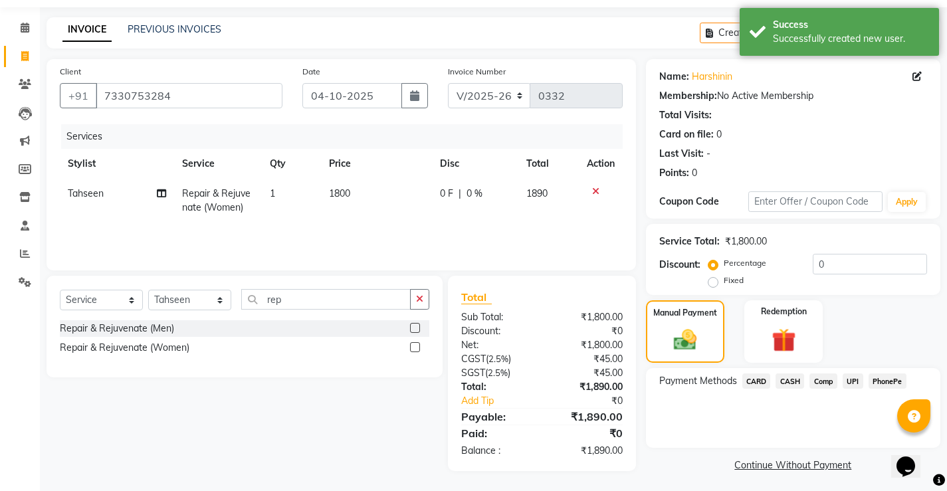
click at [898, 385] on span "PhonePe" at bounding box center [888, 381] width 38 height 15
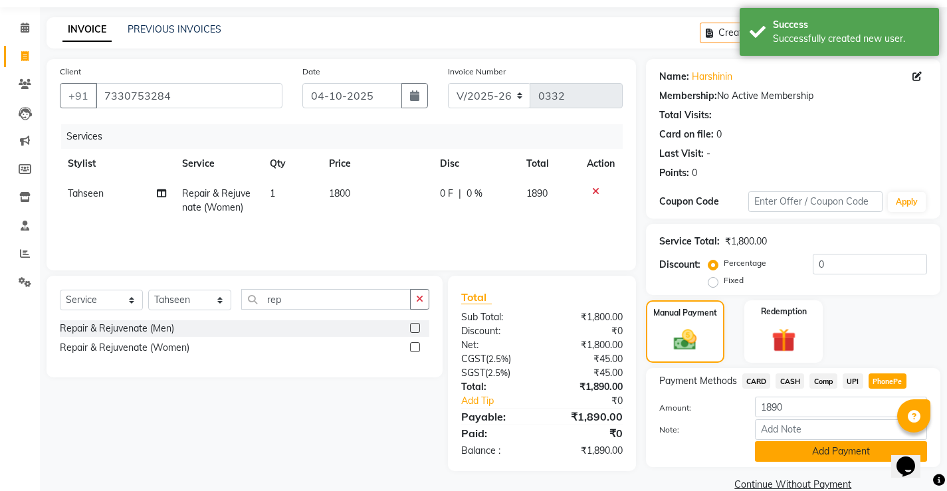
click at [797, 447] on button "Add Payment" at bounding box center [841, 451] width 172 height 21
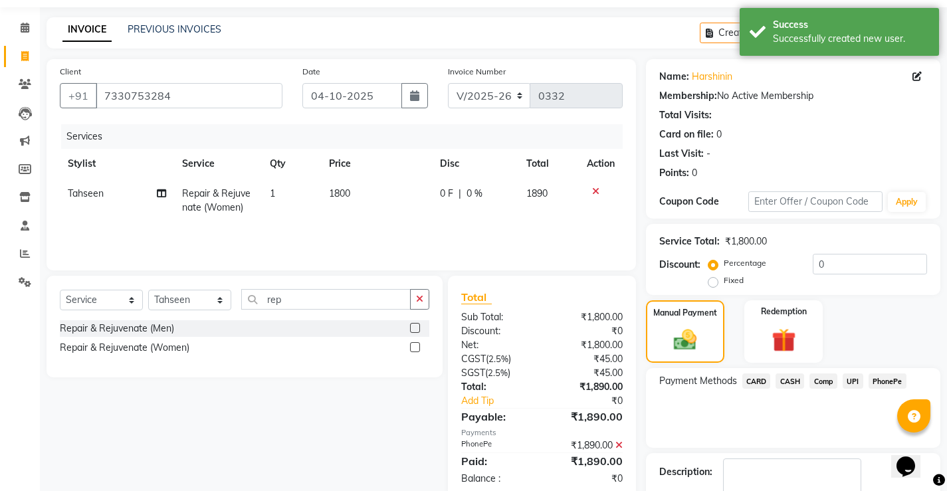
scroll to position [120, 0]
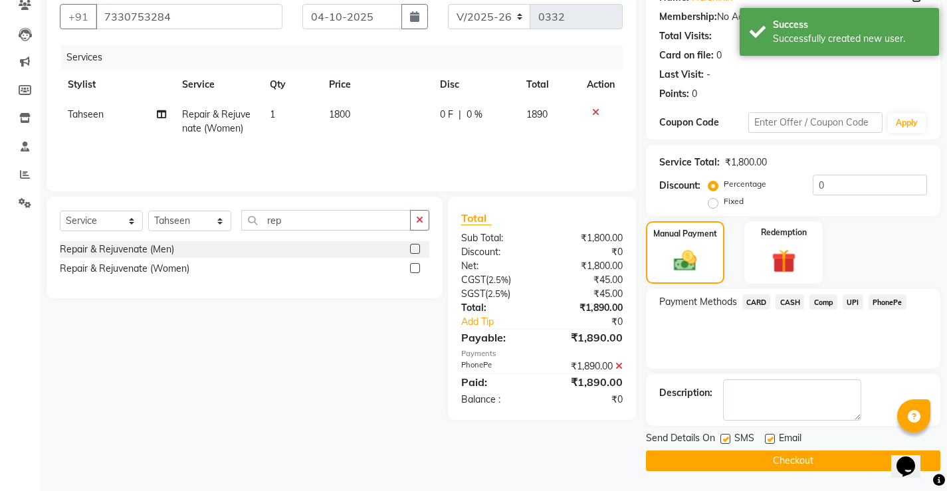
click at [796, 466] on button "Checkout" at bounding box center [793, 461] width 295 height 21
